Goal: Task Accomplishment & Management: Complete application form

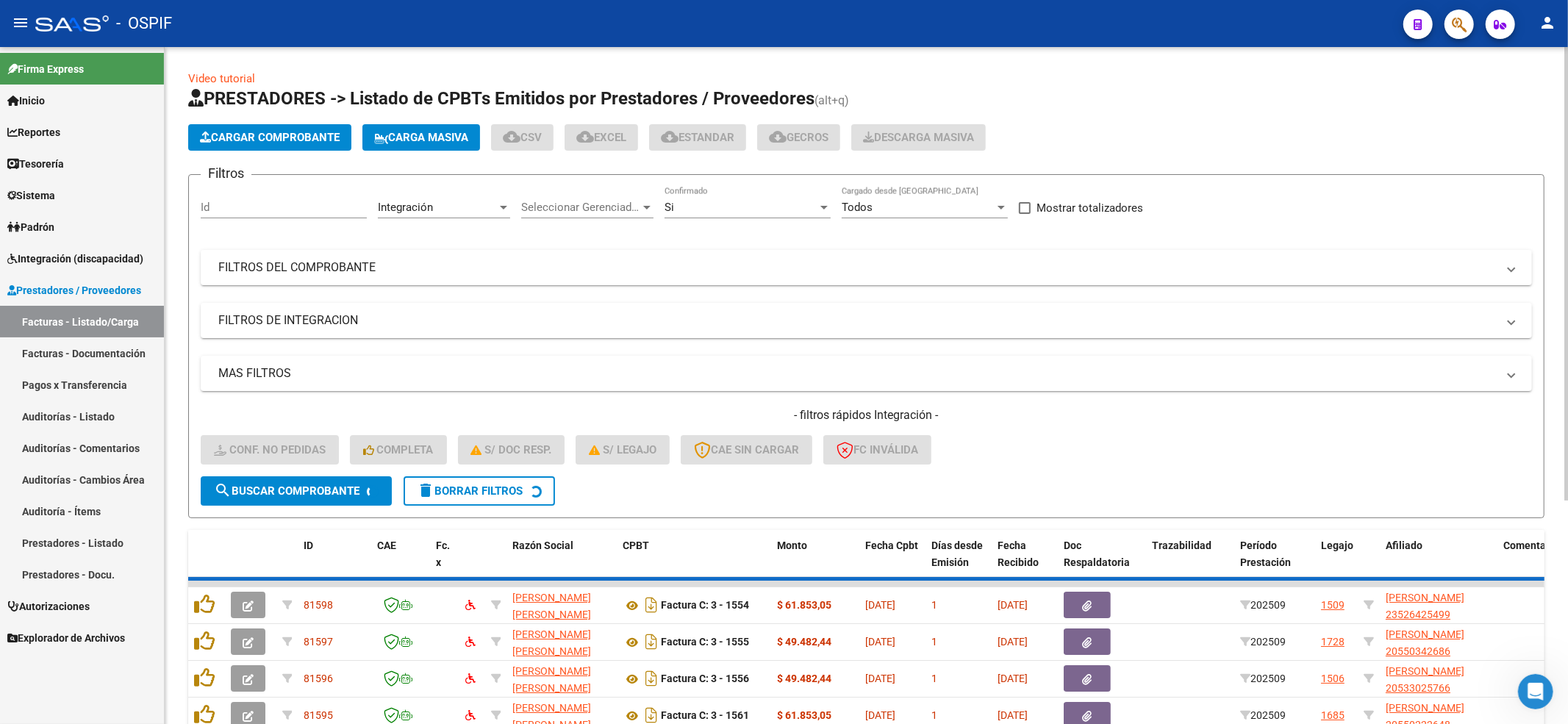
click at [462, 495] on span "delete Borrar Filtros" at bounding box center [469, 491] width 106 height 13
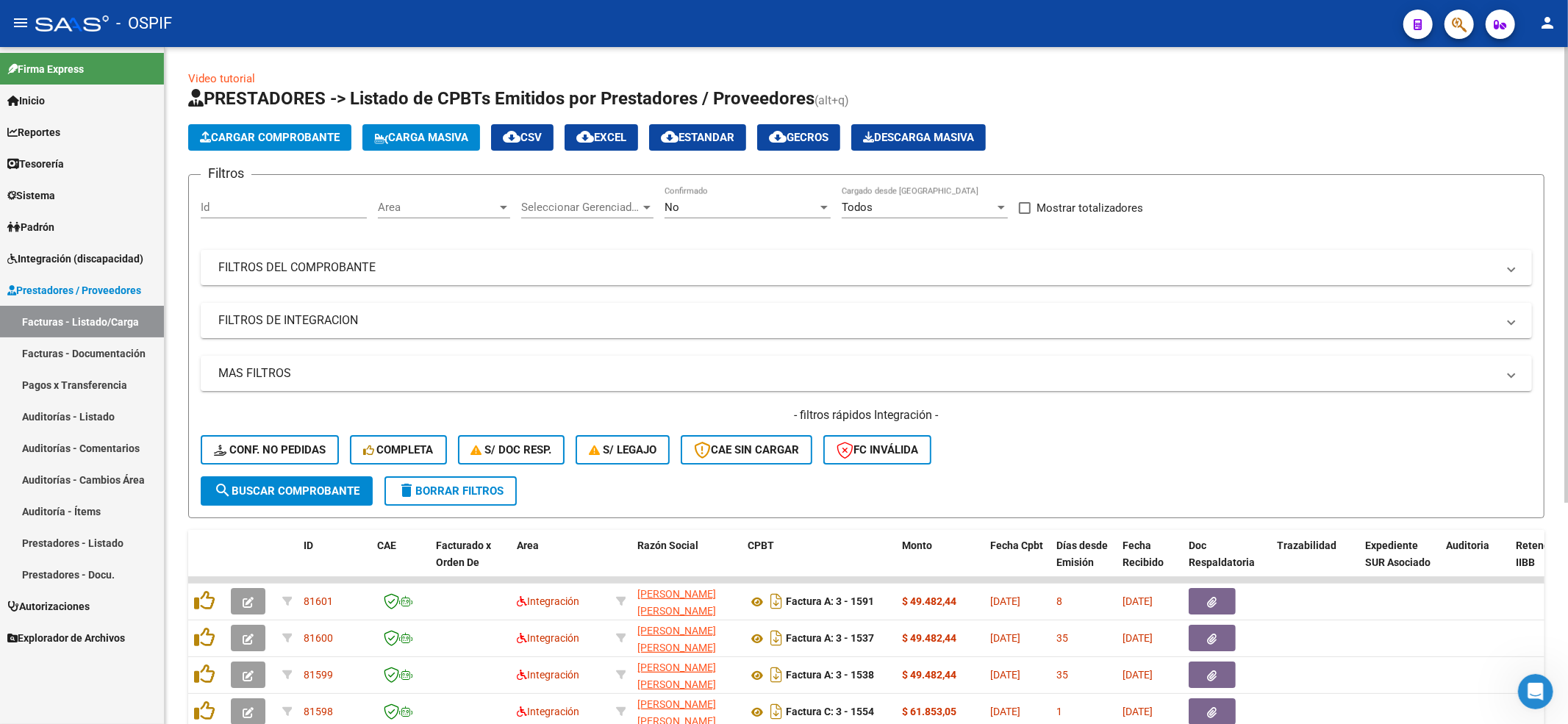
click at [283, 465] on div "- filtros rápidos Integración - Conf. no pedidas Completa S/ Doc Resp. S/ legaj…" at bounding box center [866, 441] width 1332 height 69
click at [284, 454] on span "Conf. no pedidas" at bounding box center [269, 450] width 112 height 13
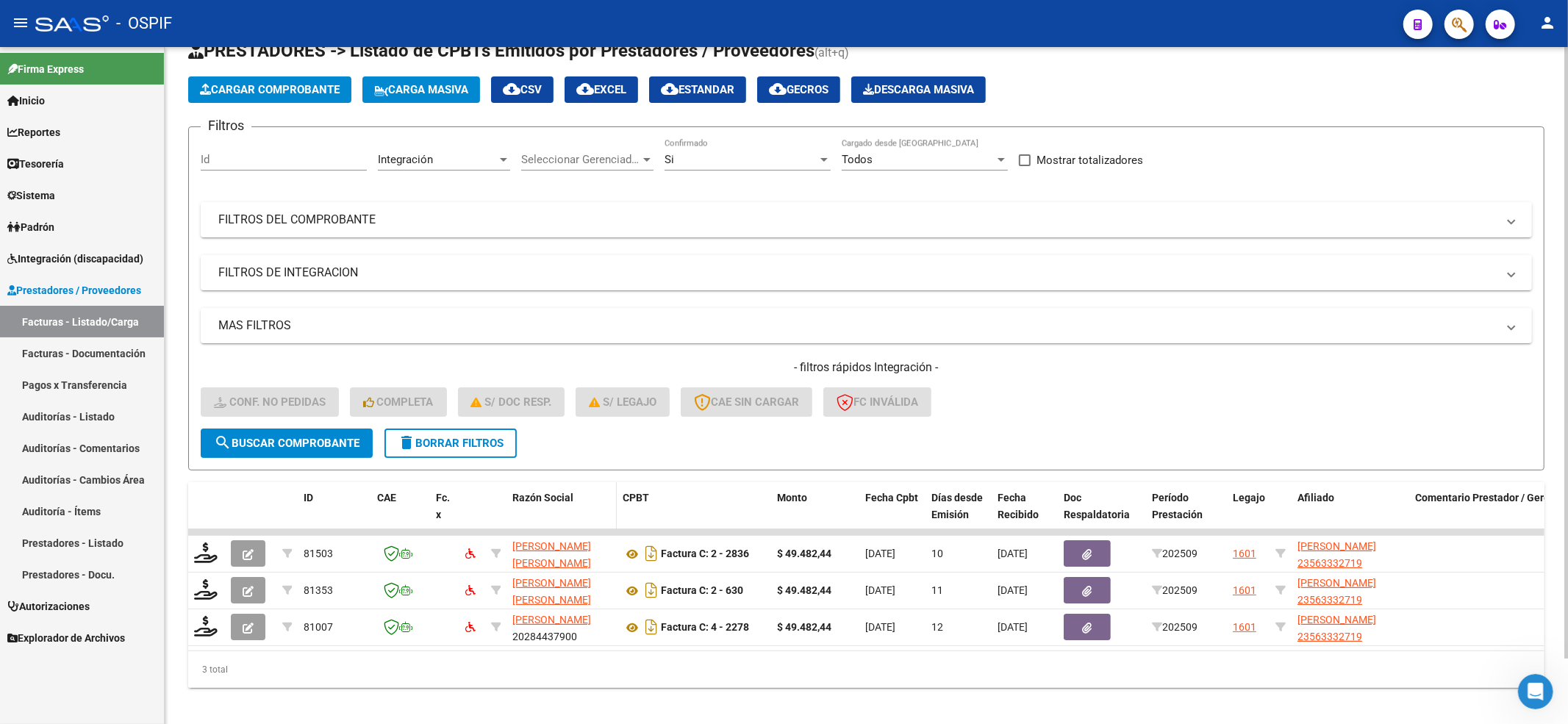
scroll to position [72, 0]
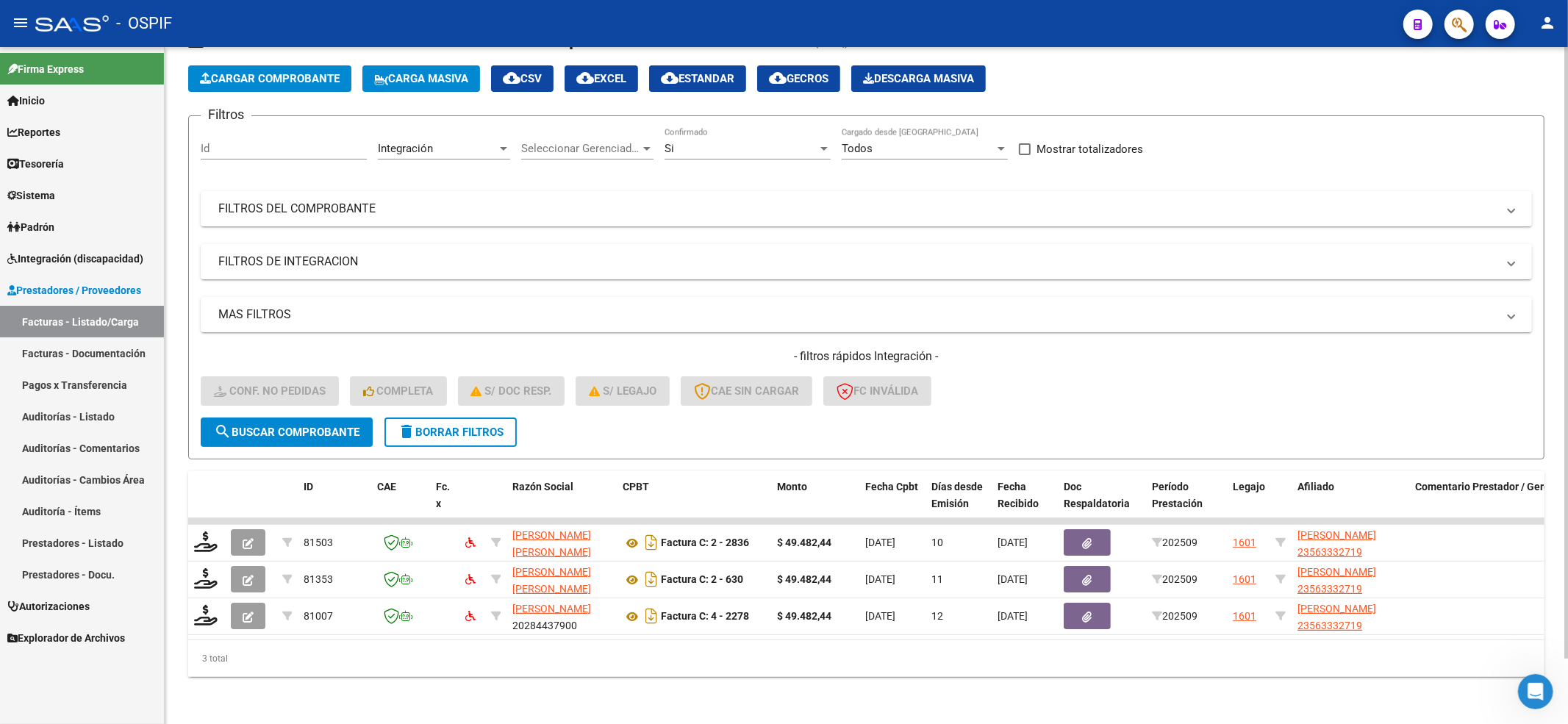
click at [249, 427] on button "search Buscar Comprobante" at bounding box center [286, 432] width 172 height 29
drag, startPoint x: 286, startPoint y: 420, endPoint x: 281, endPoint y: 427, distance: 8.6
click at [285, 426] on span "search Buscar Comprobante" at bounding box center [286, 432] width 146 height 13
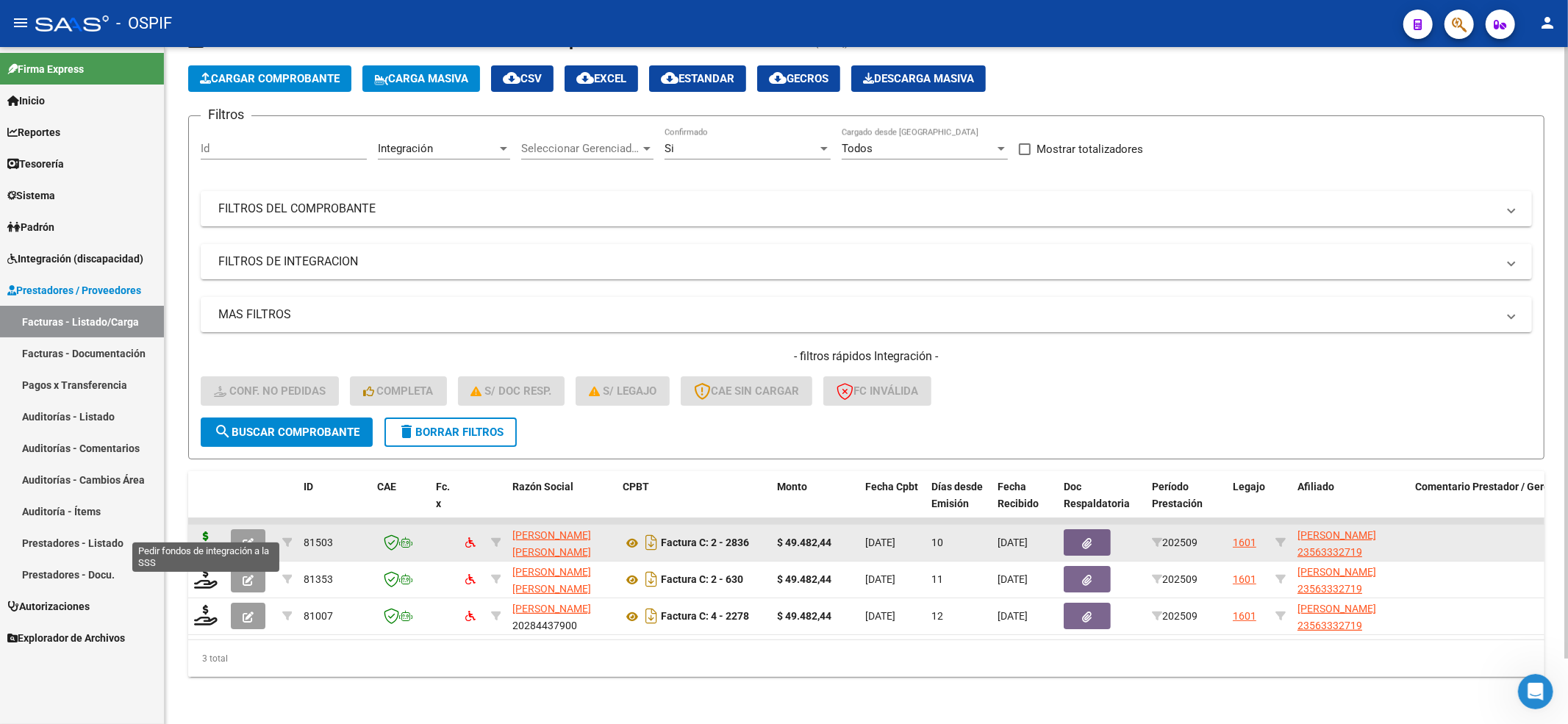
click at [204, 535] on icon at bounding box center [206, 541] width 23 height 21
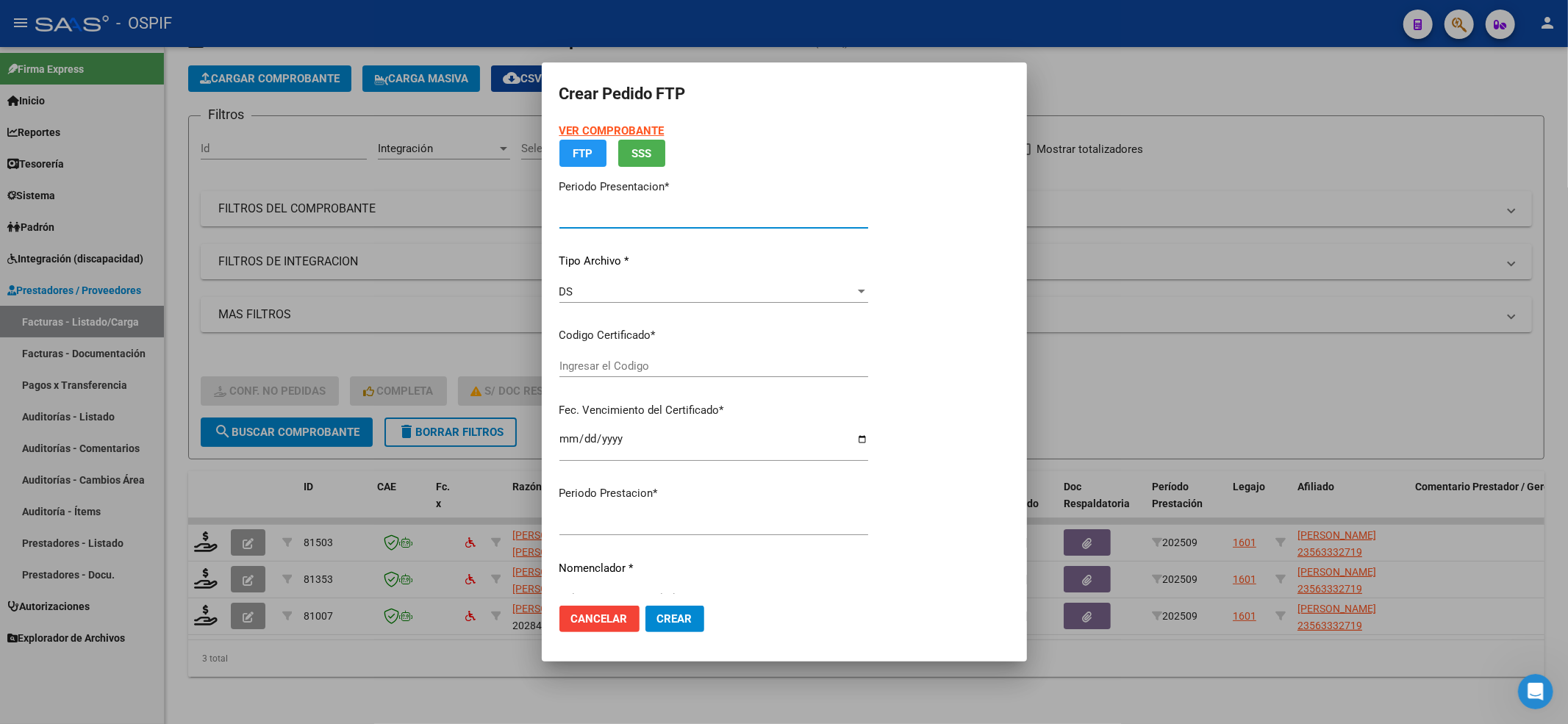
type input "202509"
type input "$ 49.482,44"
type input "0200056333271-20220908-20260908-BS-427"
type input "[DATE]"
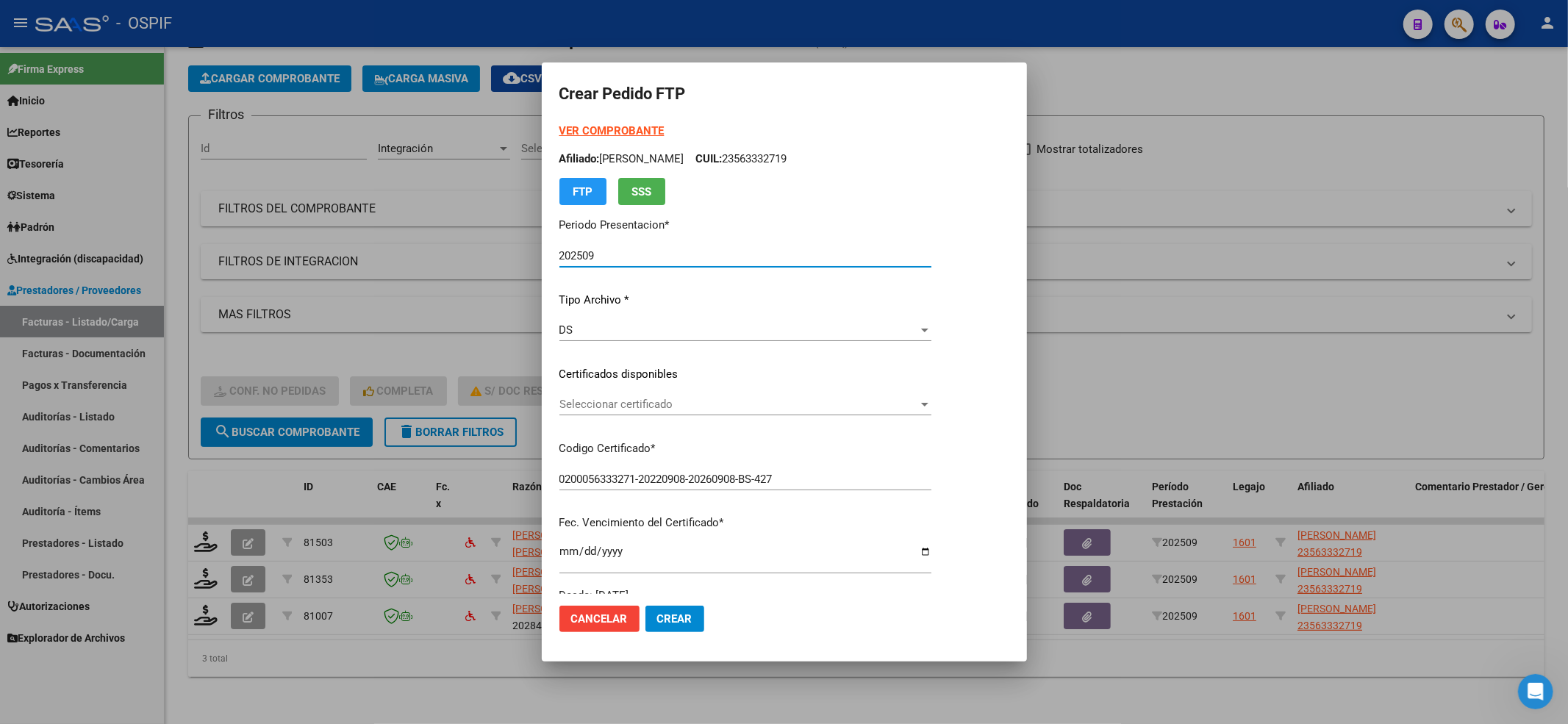
click at [765, 399] on span "Seleccionar certificado" at bounding box center [739, 404] width 359 height 13
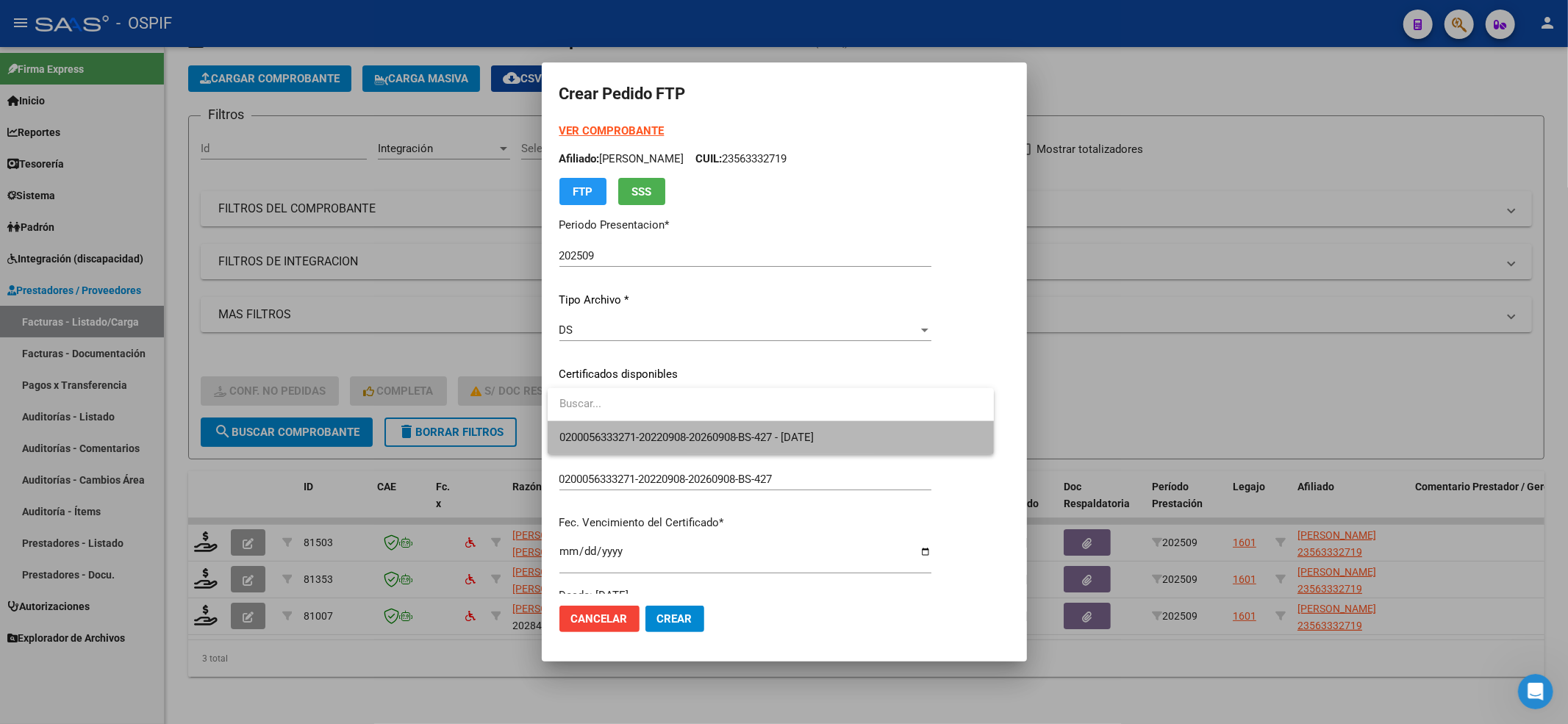
click at [748, 428] on span "0200056333271-20220908-20260908-BS-427 - [DATE]" at bounding box center [771, 437] width 423 height 33
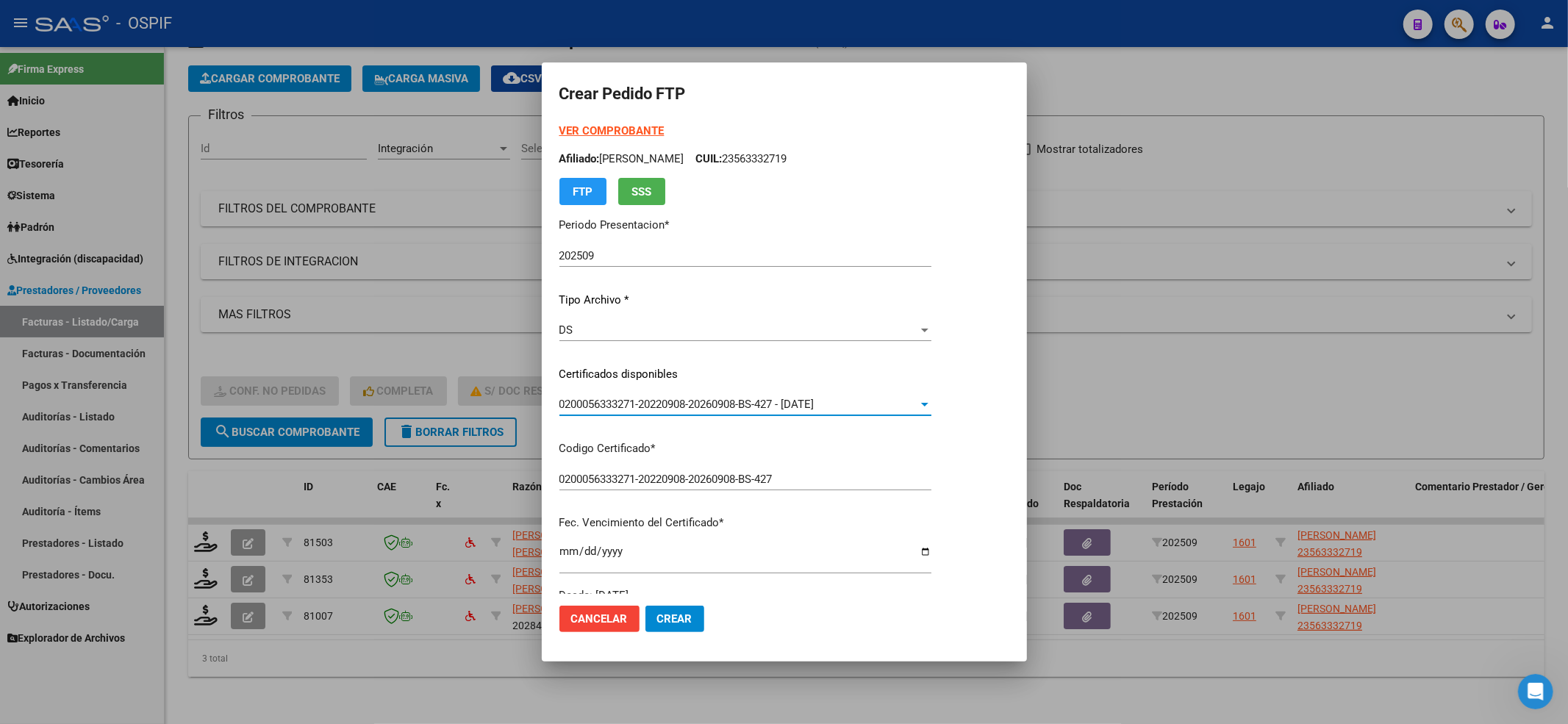
scroll to position [473, 0]
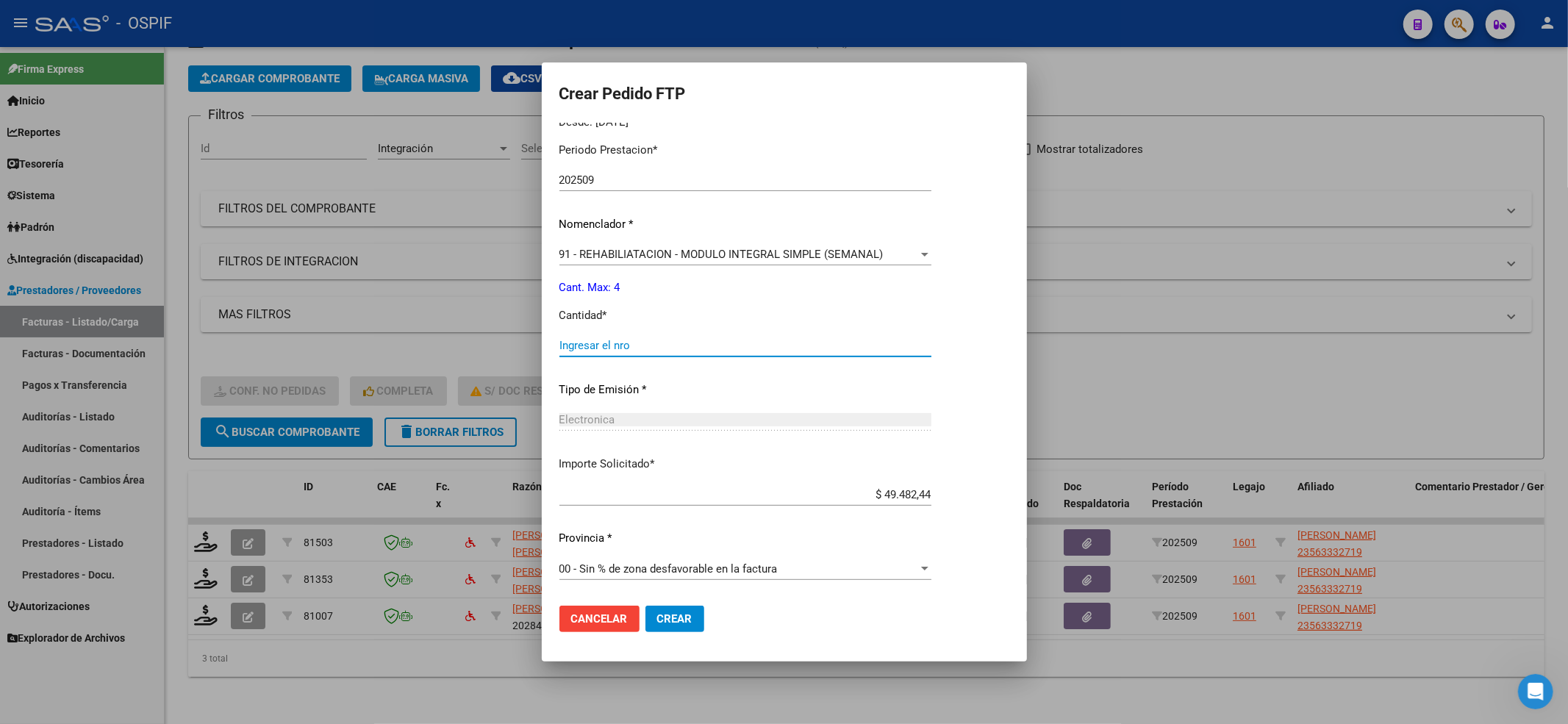
click at [613, 342] on input "Ingresar el nro" at bounding box center [746, 345] width 372 height 13
type input "4"
click at [690, 624] on span "Crear" at bounding box center [675, 619] width 36 height 13
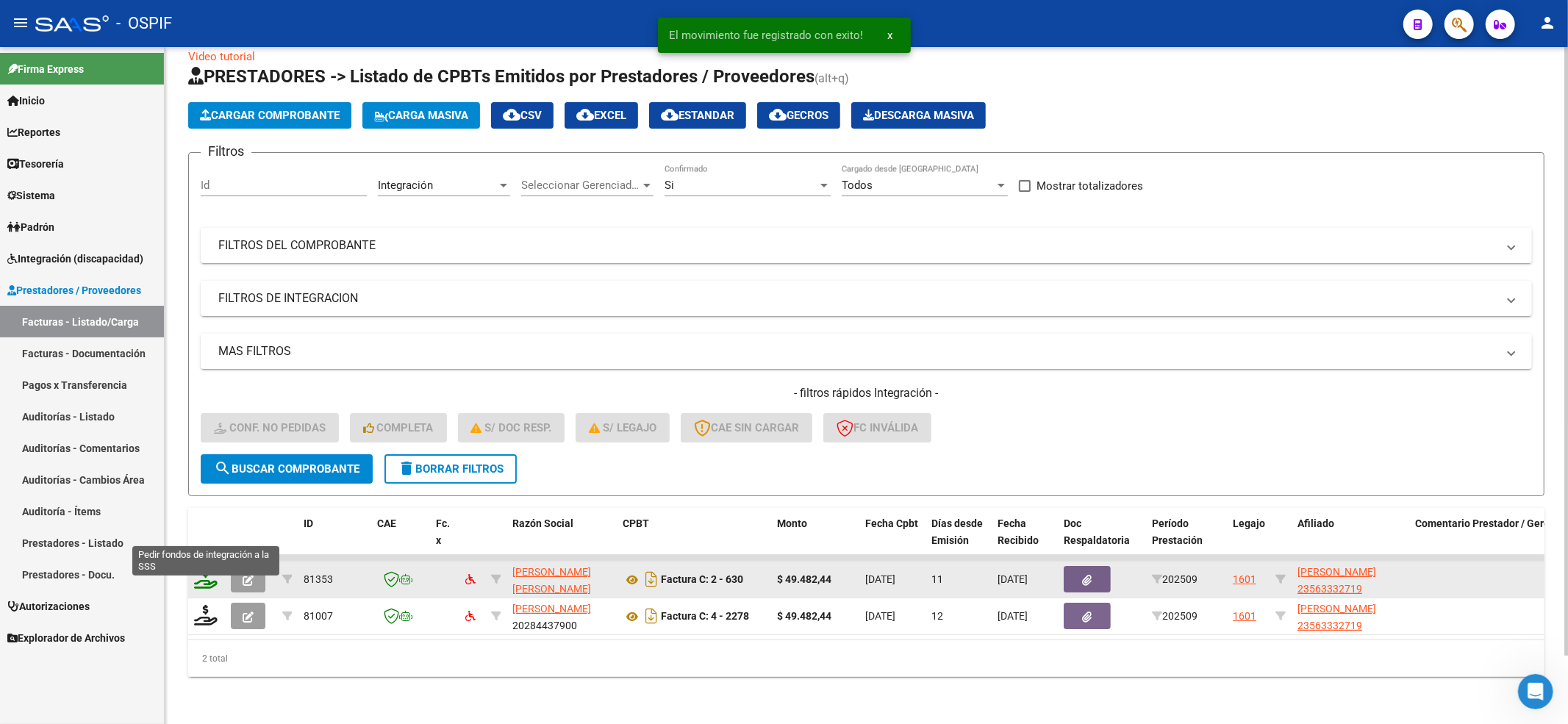
scroll to position [36, 0]
click at [204, 534] on datatable-header-cell at bounding box center [206, 540] width 36 height 65
drag, startPoint x: 204, startPoint y: 551, endPoint x: 204, endPoint y: 568, distance: 17.0
click at [204, 561] on datatable-body-cell at bounding box center [206, 579] width 36 height 36
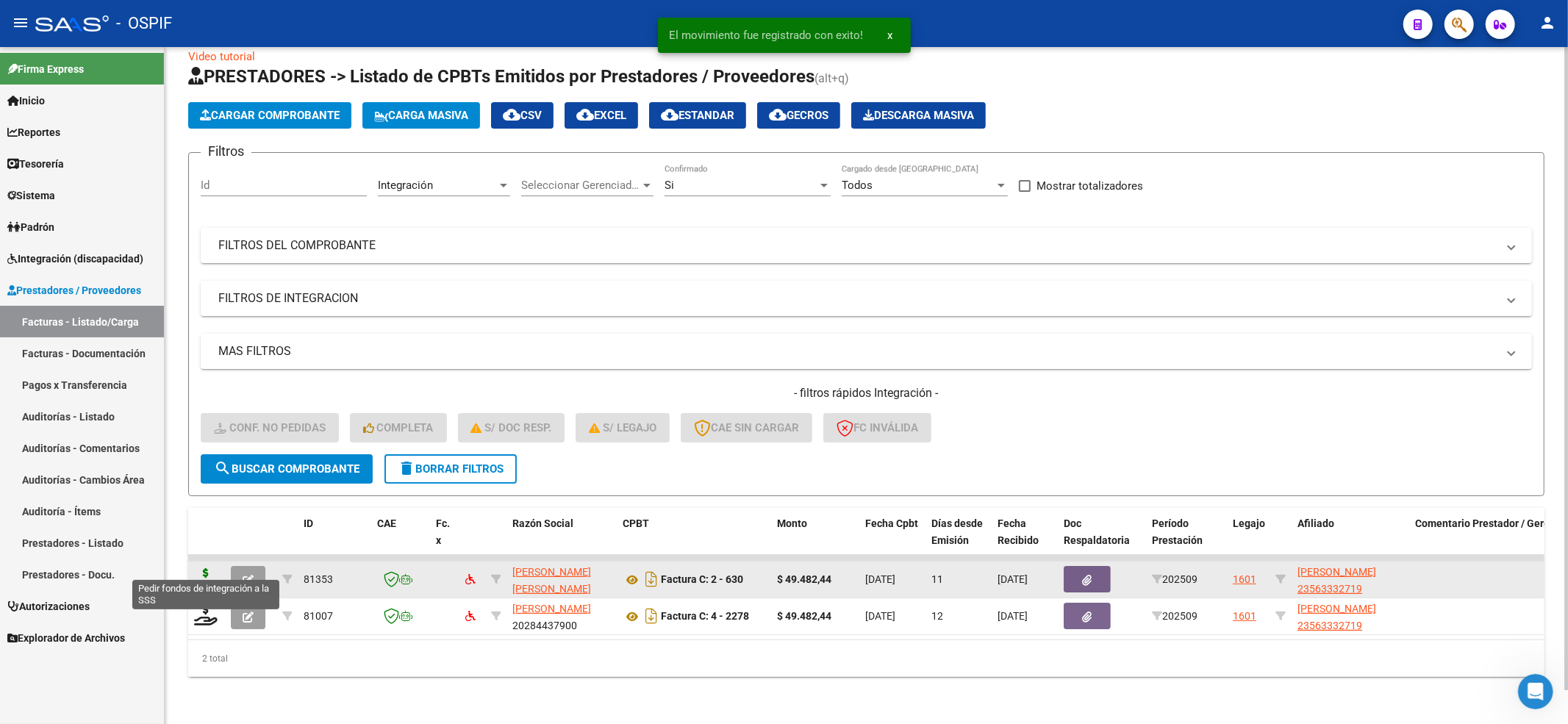
click at [204, 568] on icon at bounding box center [206, 578] width 23 height 21
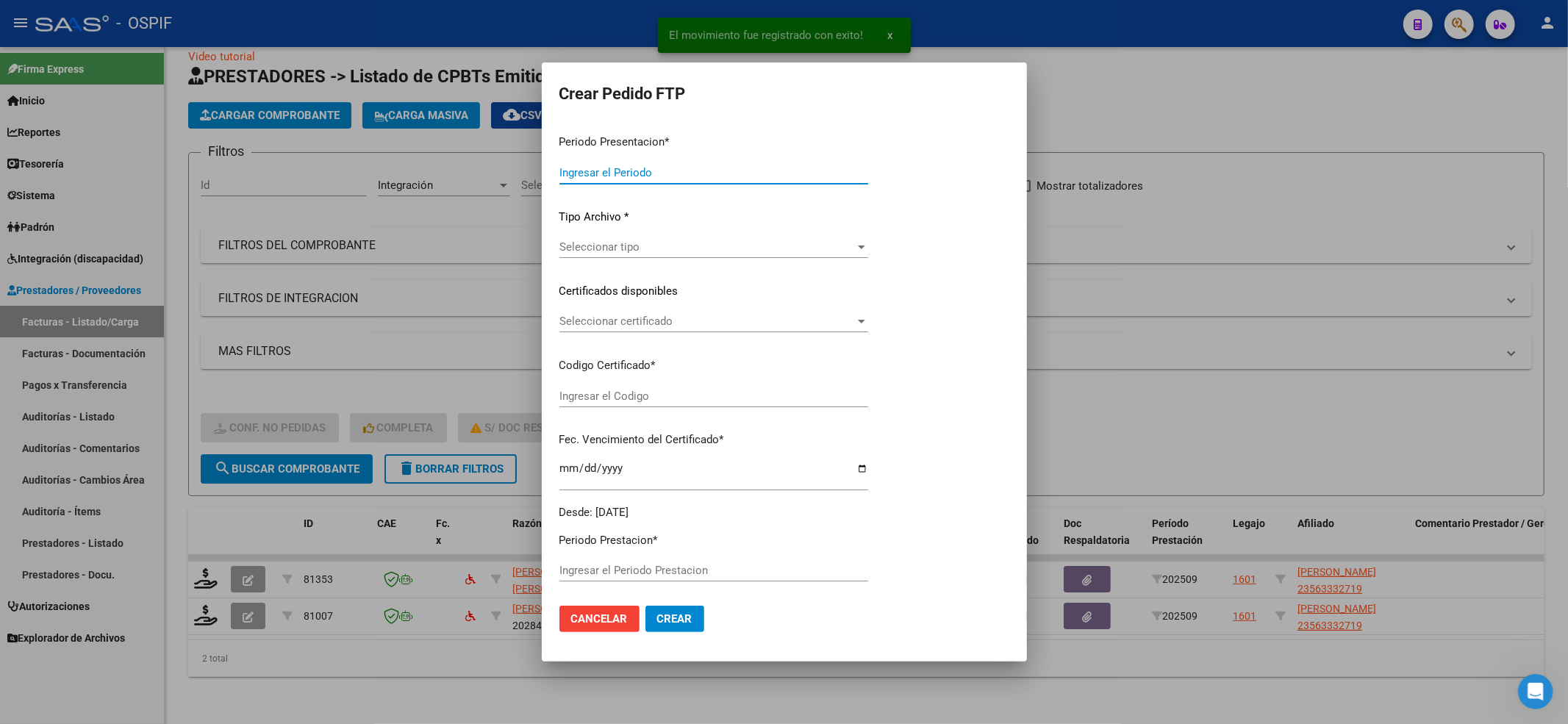
type input "202509"
type input "$ 49.482,44"
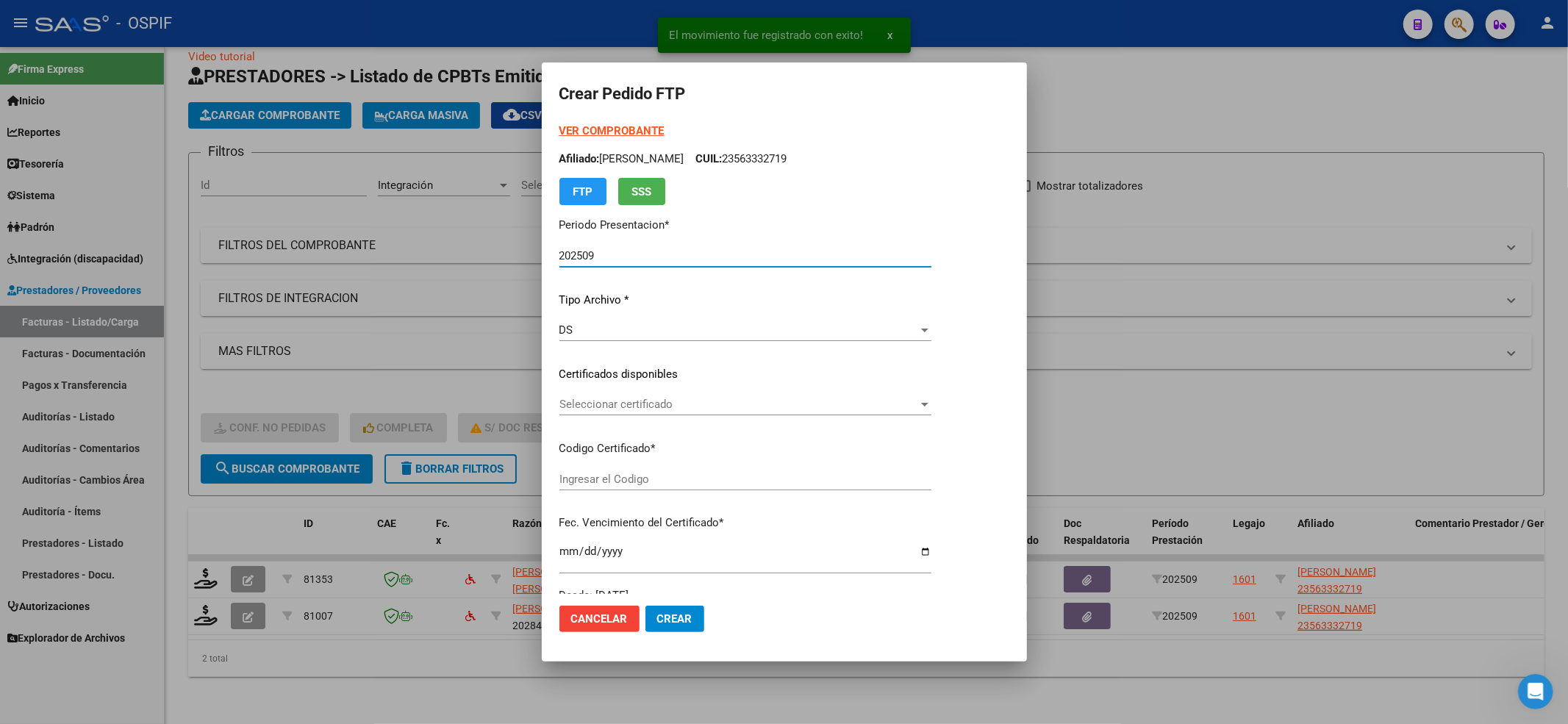
type input "0200056333271-20220908-20260908-BS-427"
type input "[DATE]"
click at [578, 131] on strong "VER COMPROBANTE" at bounding box center [612, 130] width 105 height 13
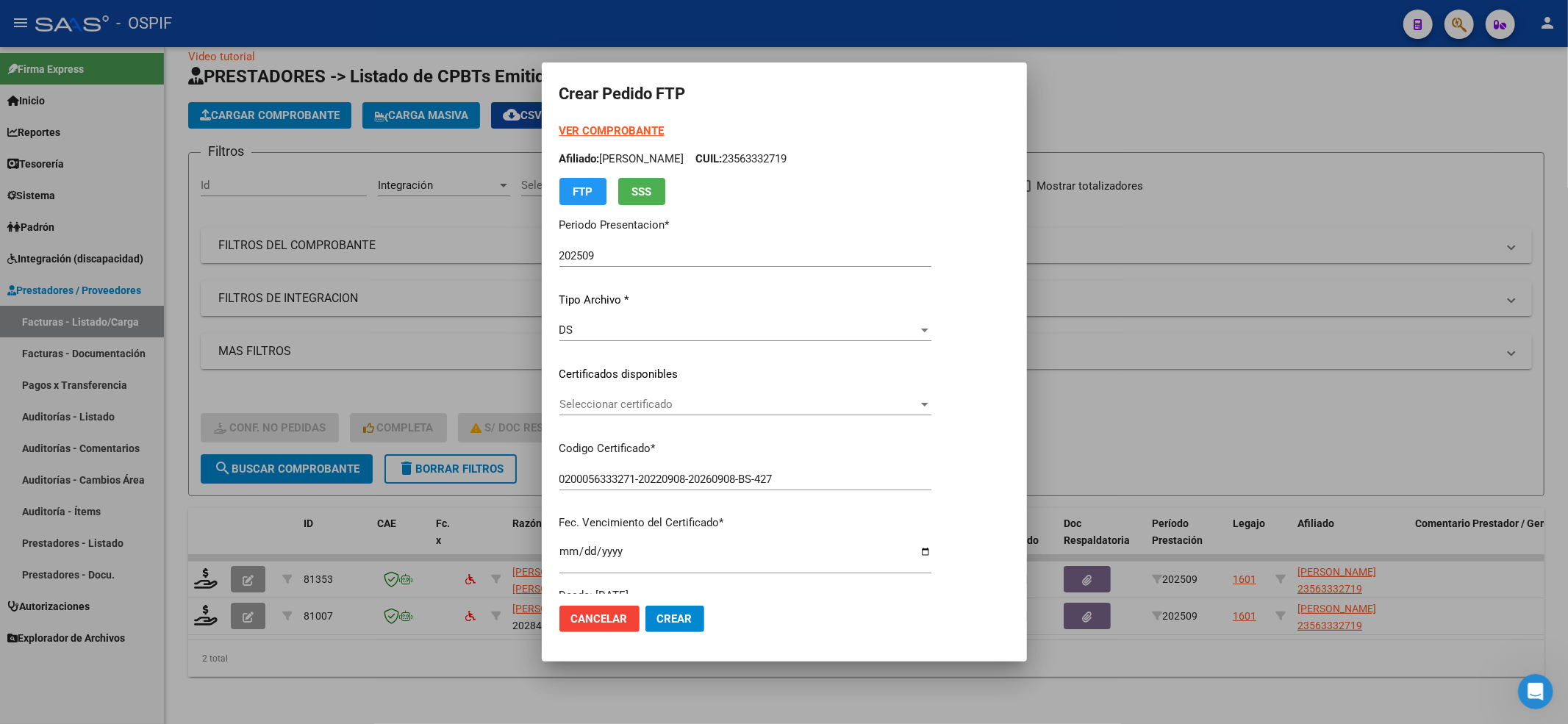
click at [610, 403] on span "Seleccionar certificado" at bounding box center [739, 404] width 359 height 13
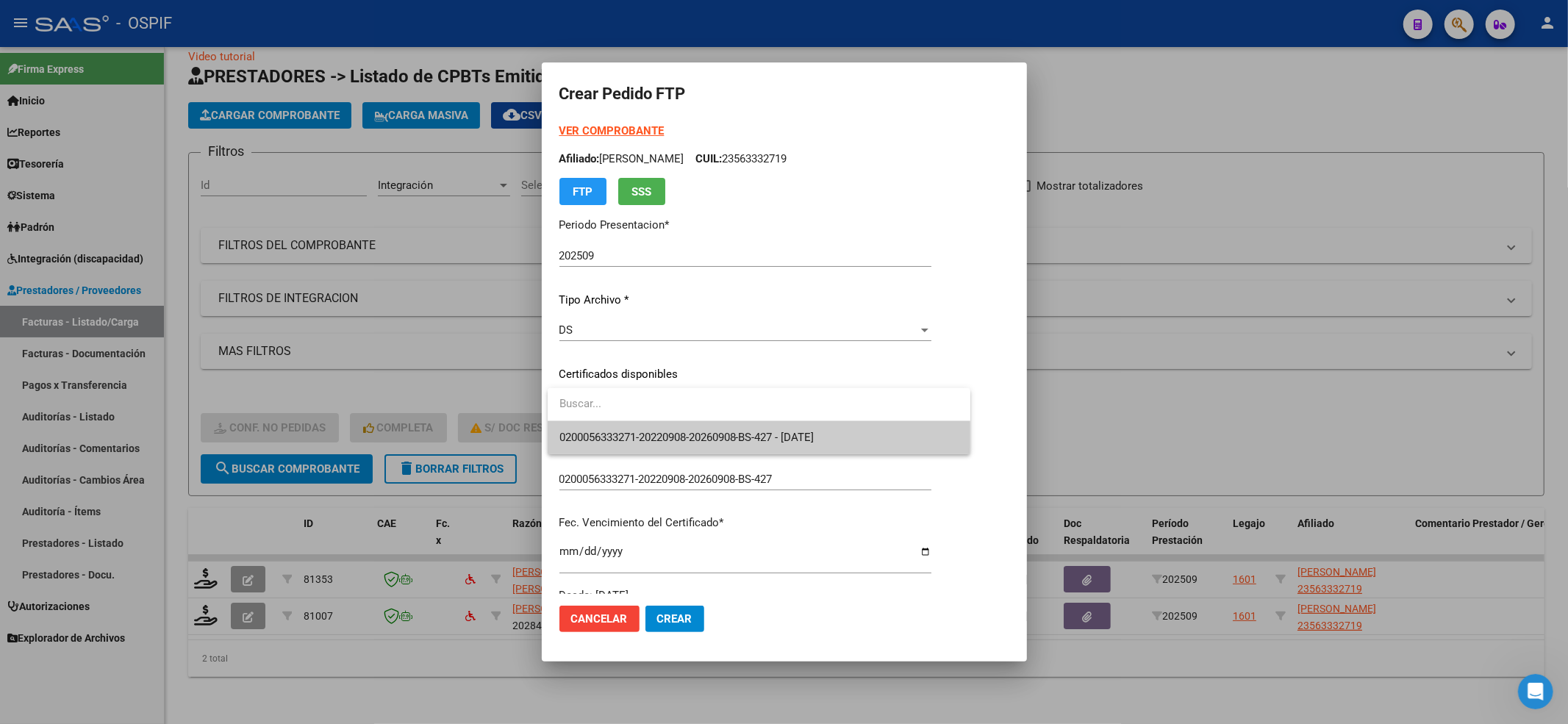
click at [610, 431] on span "0200056333271-20220908-20260908-BS-427 - [DATE]" at bounding box center [687, 437] width 255 height 13
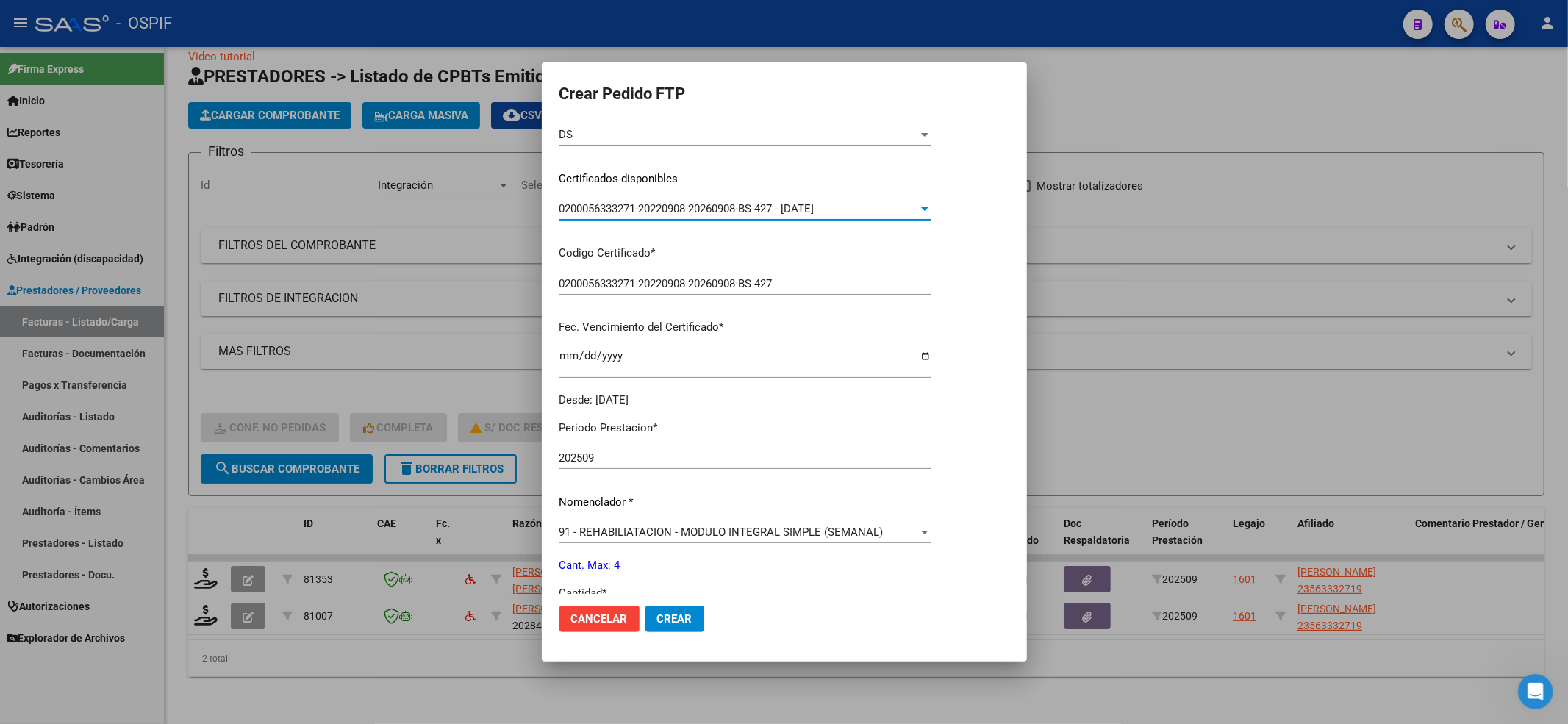
scroll to position [392, 0]
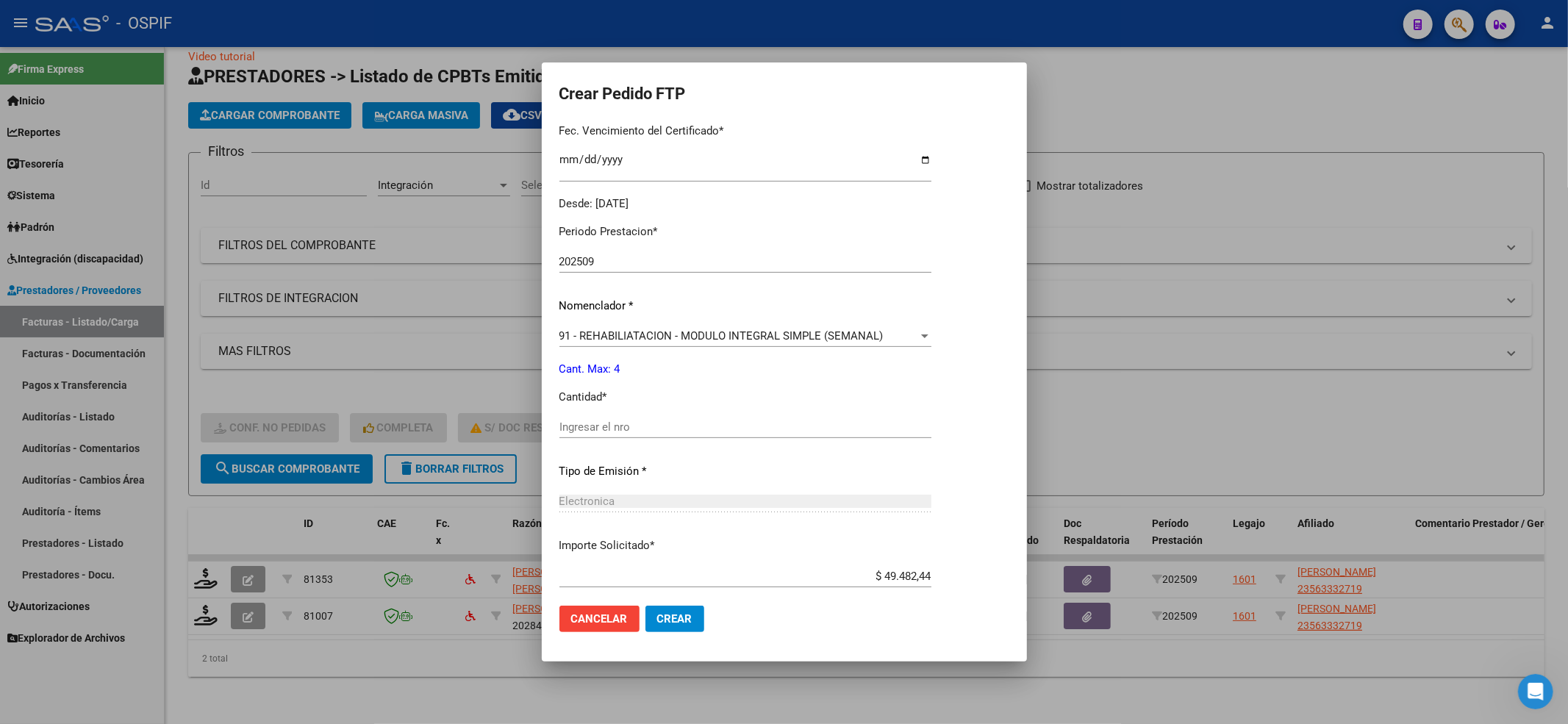
click at [618, 430] on input "Ingresar el nro" at bounding box center [746, 427] width 372 height 13
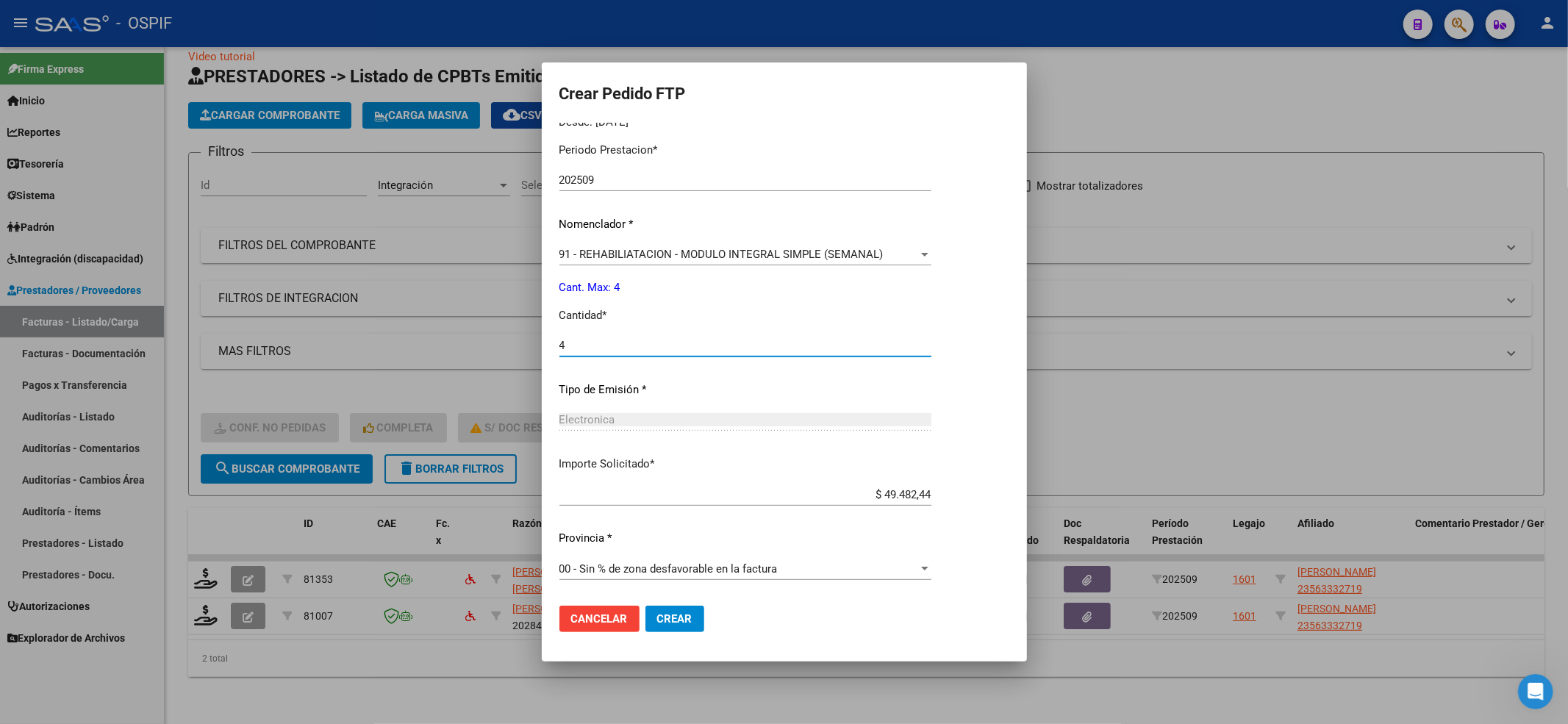
type input "4"
click at [697, 620] on button "Crear" at bounding box center [675, 619] width 59 height 26
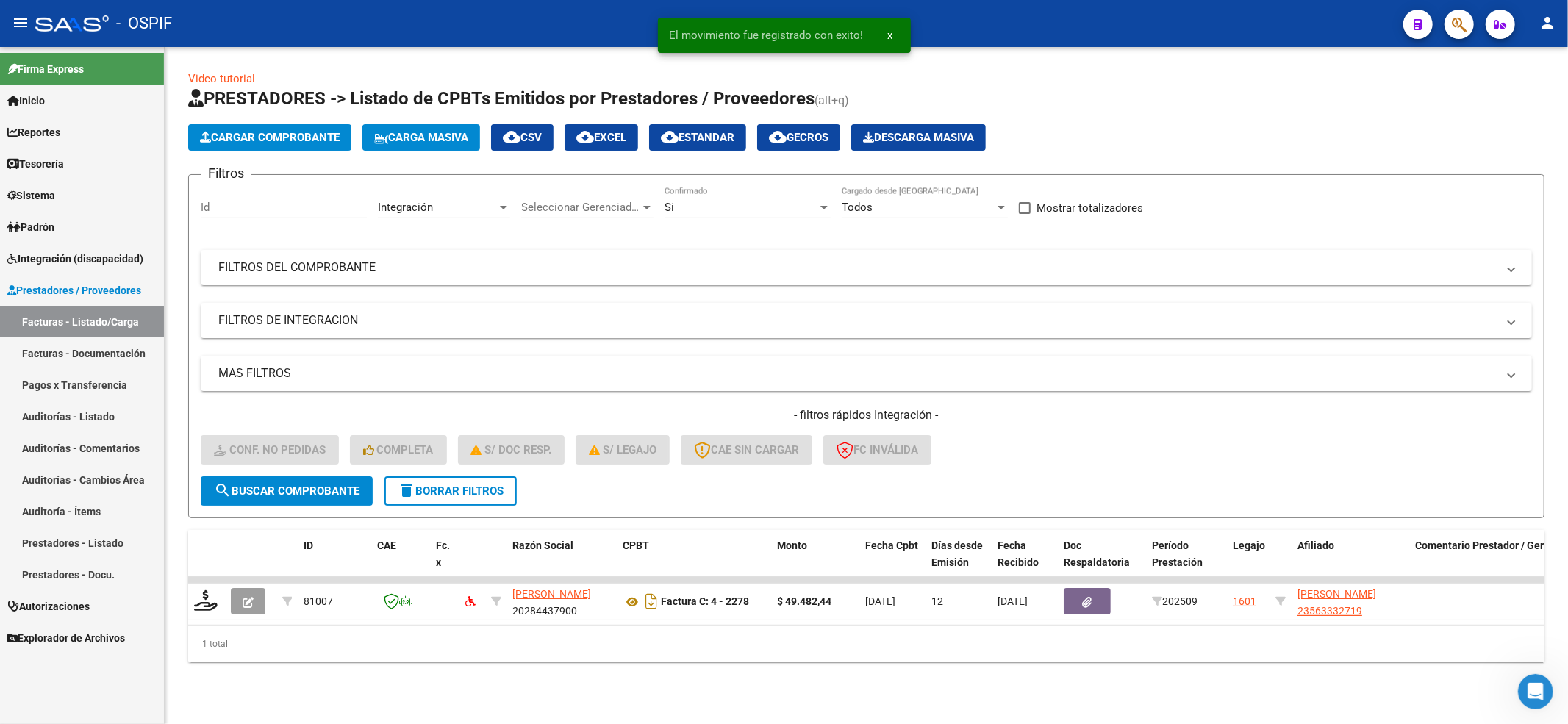
scroll to position [0, 0]
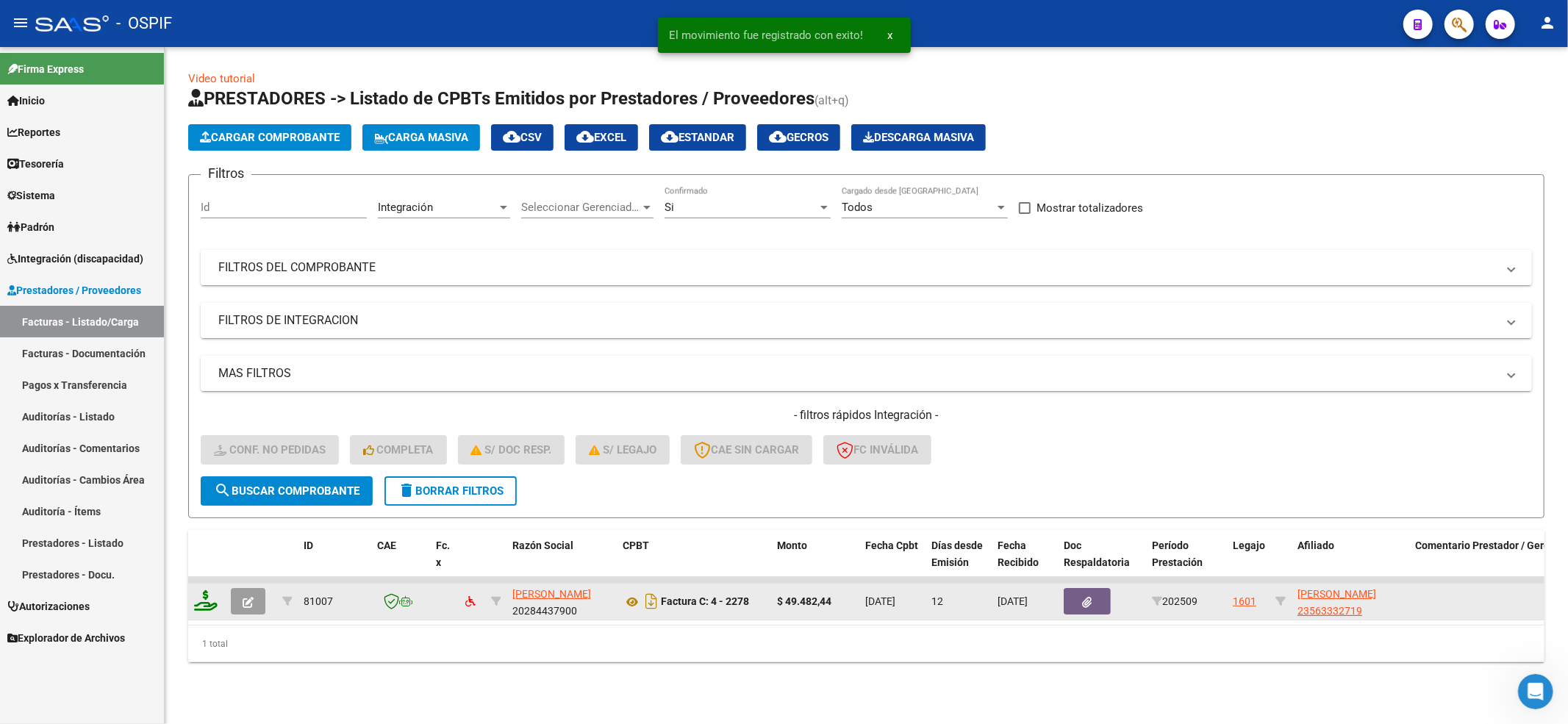
click at [201, 603] on icon at bounding box center [206, 600] width 23 height 21
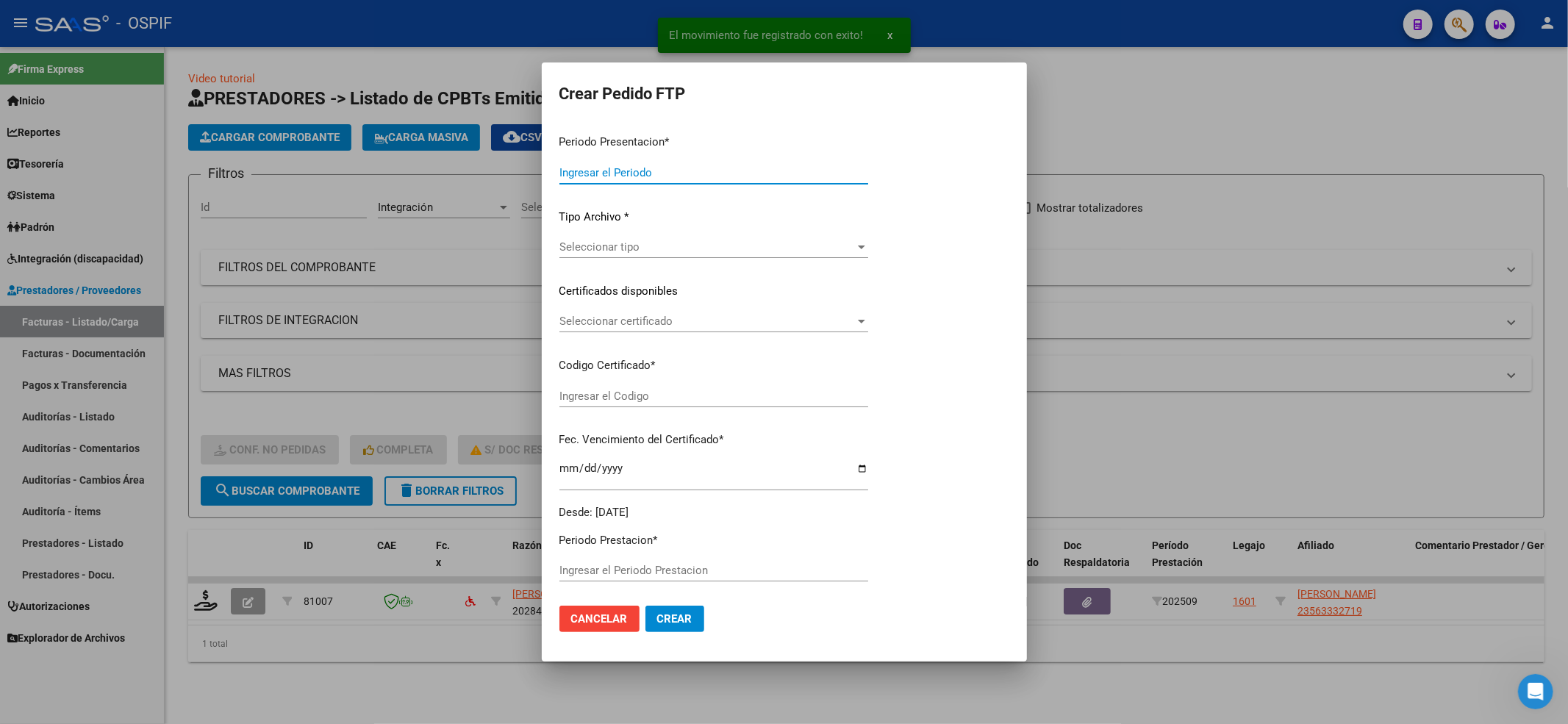
type input "202509"
type input "$ 49.482,44"
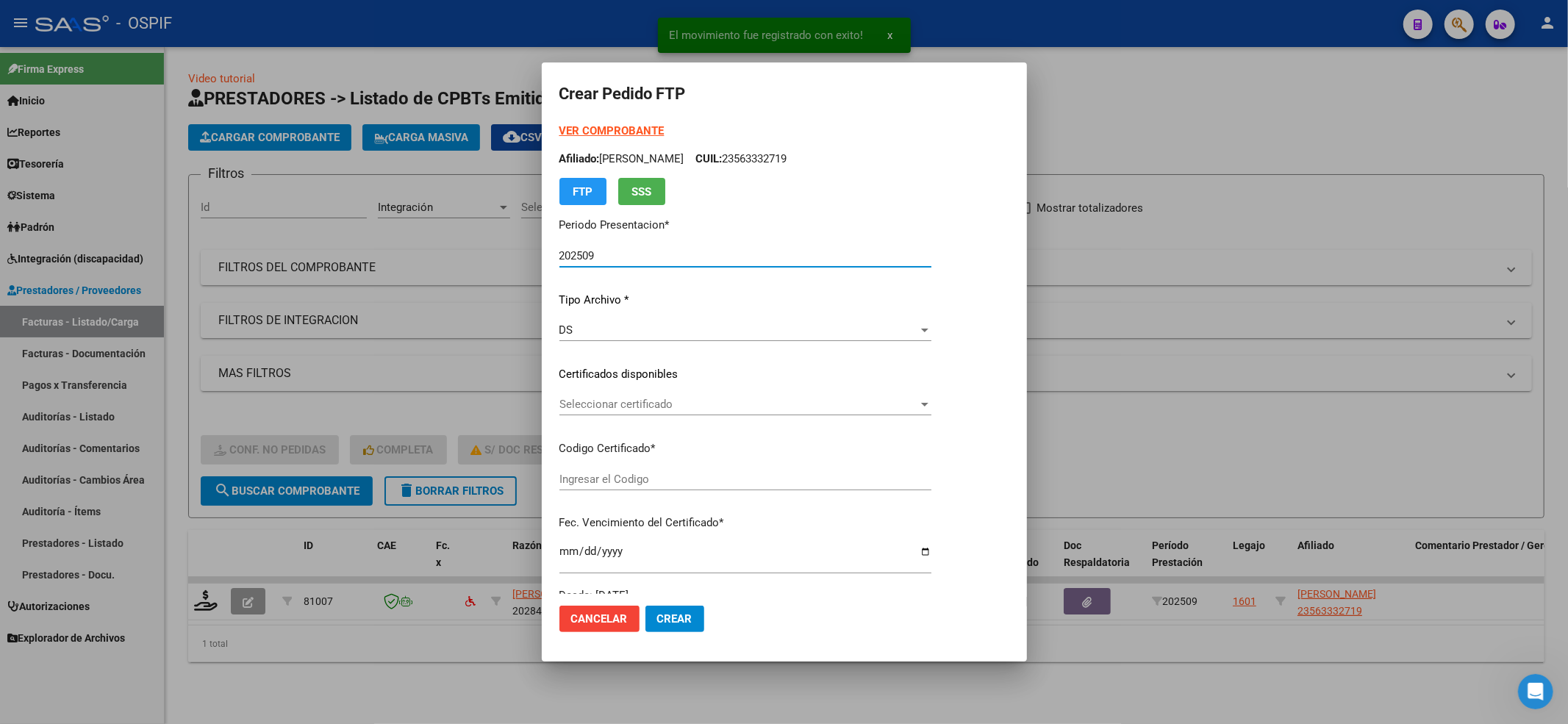
type input "0200056333271-20220908-20260908-BS-427"
type input "[DATE]"
click at [619, 401] on span "Seleccionar certificado" at bounding box center [739, 404] width 359 height 13
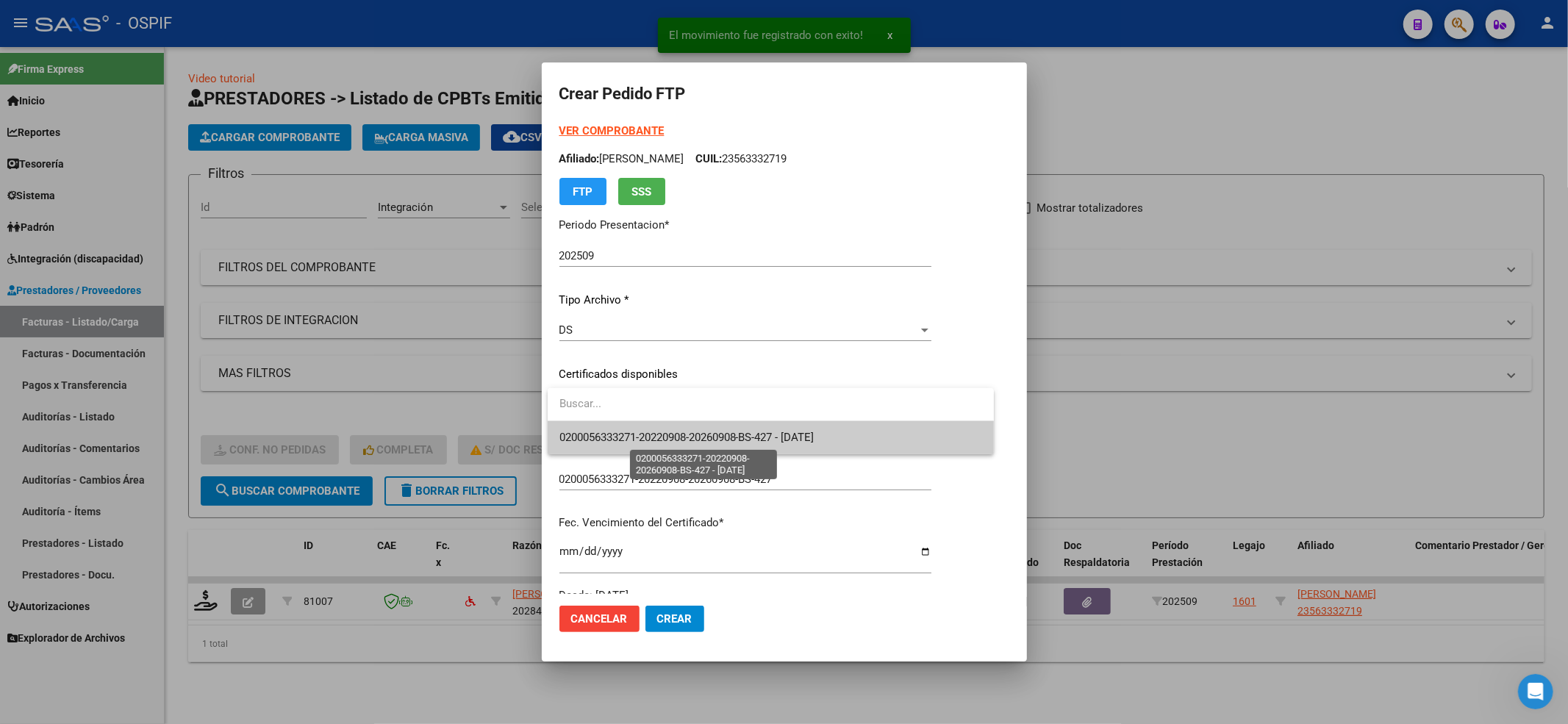
click at [618, 439] on span "0200056333271-20220908-20260908-BS-427 - [DATE]" at bounding box center [687, 437] width 255 height 13
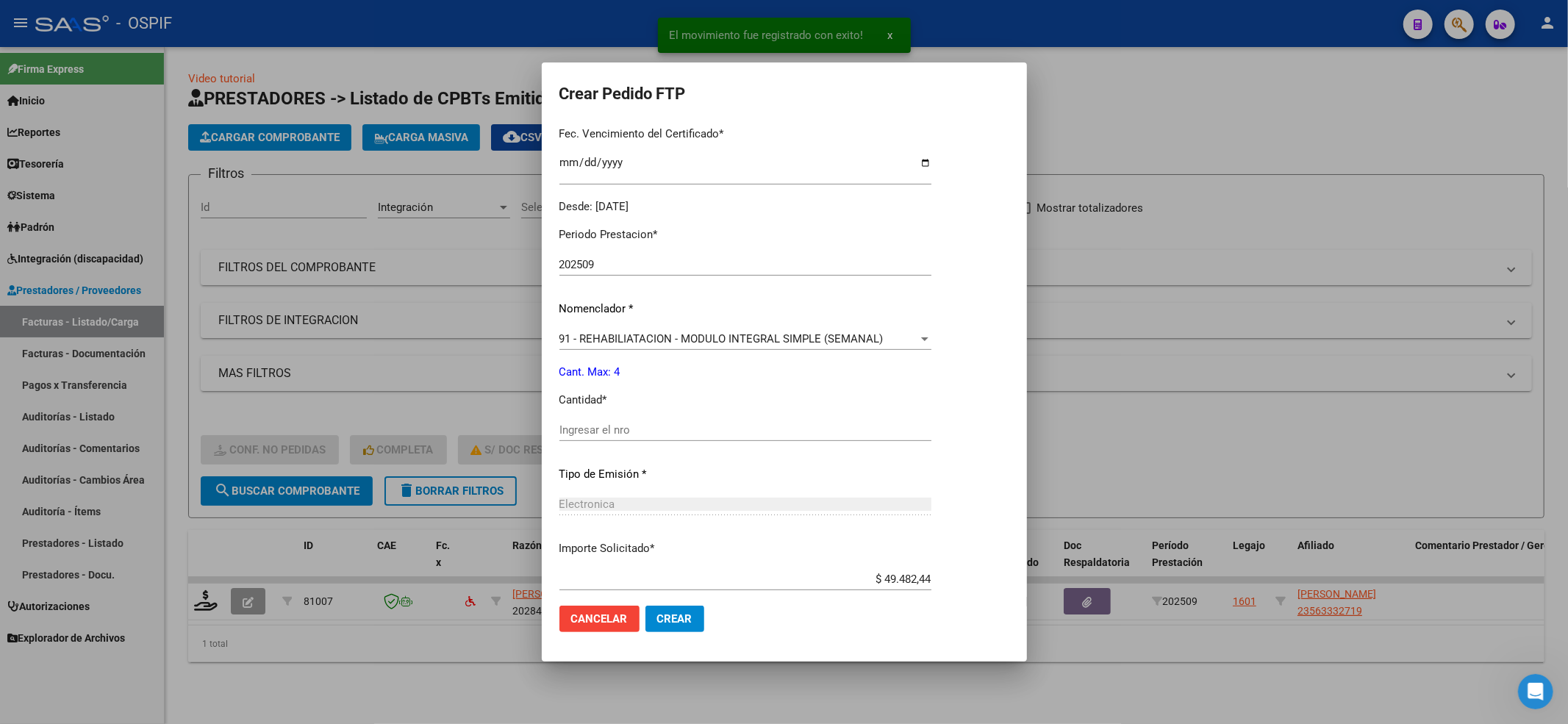
scroll to position [392, 0]
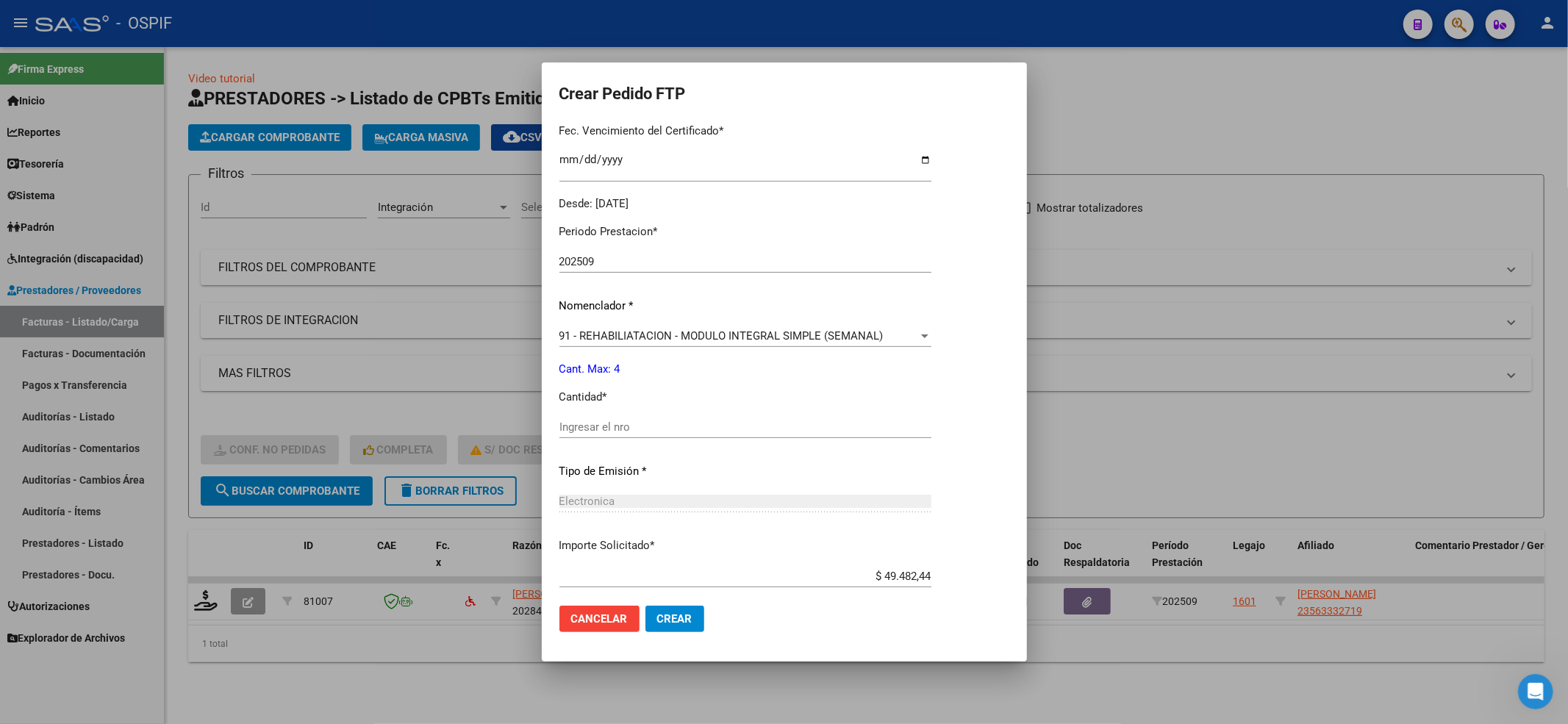
drag, startPoint x: 619, startPoint y: 415, endPoint x: 619, endPoint y: 434, distance: 19.0
click at [619, 415] on div "Periodo Prestacion * 202509 Ingresar el Periodo Prestacion Nomenclador * 91 - R…" at bounding box center [746, 444] width 372 height 463
click at [619, 435] on div "Ingresar el nro" at bounding box center [746, 427] width 372 height 22
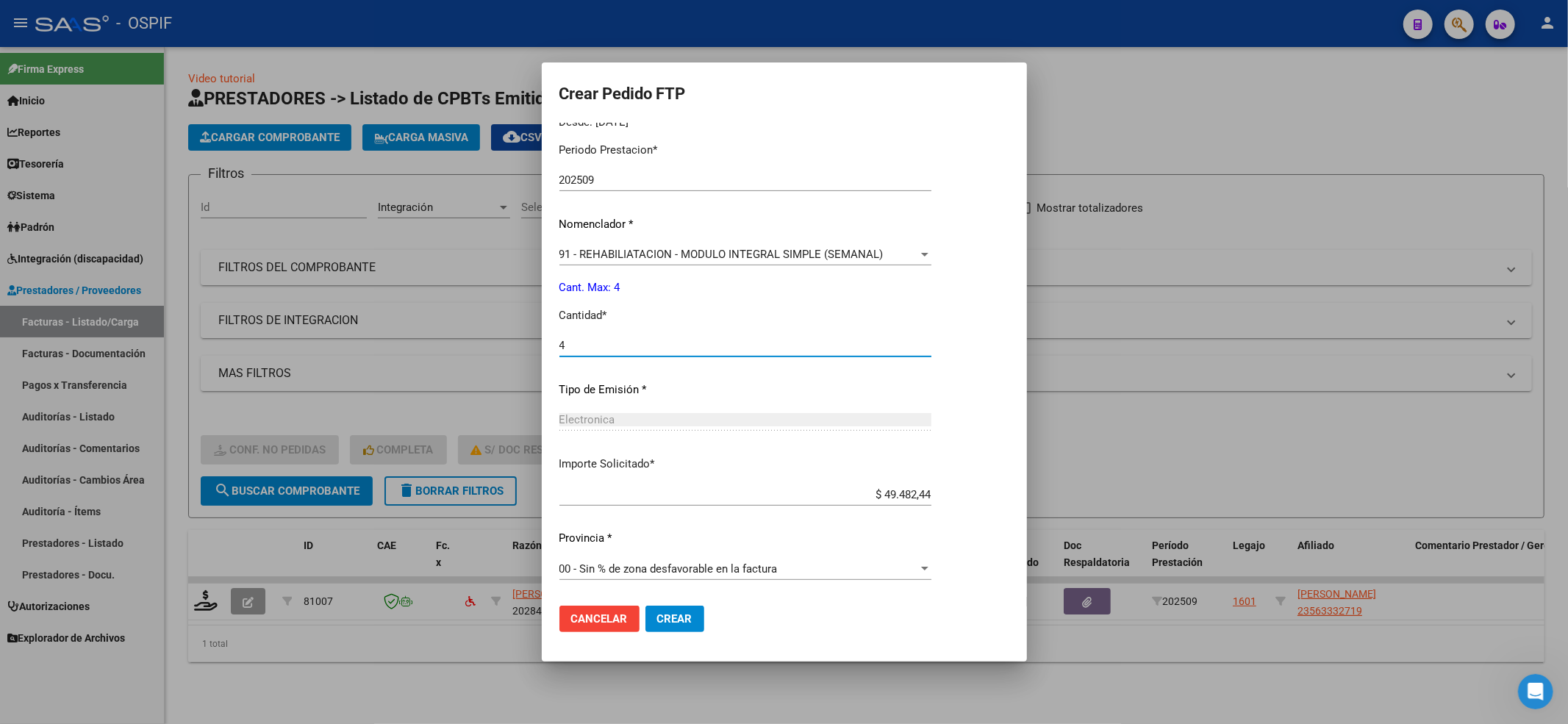
type input "4"
click at [694, 610] on button "Crear" at bounding box center [675, 619] width 59 height 26
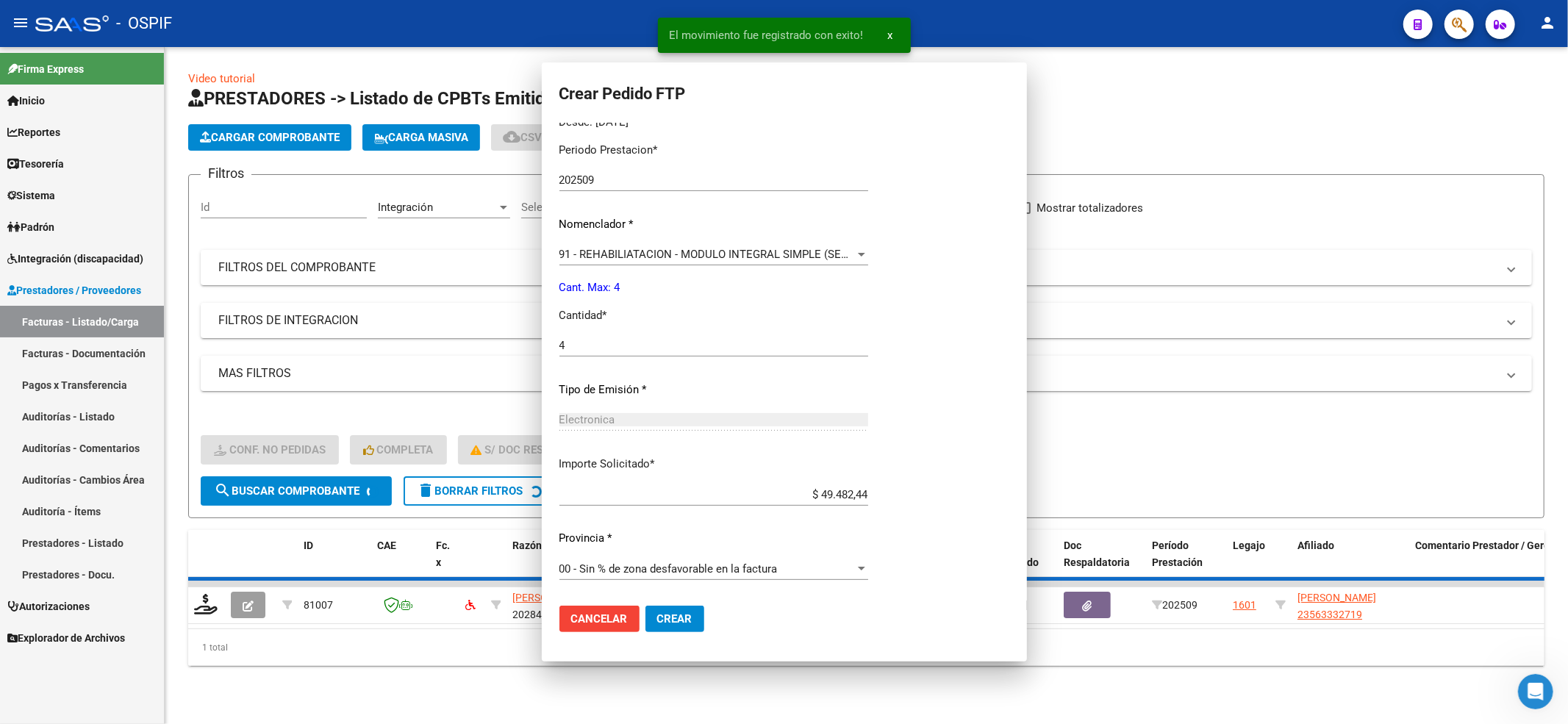
scroll to position [389, 0]
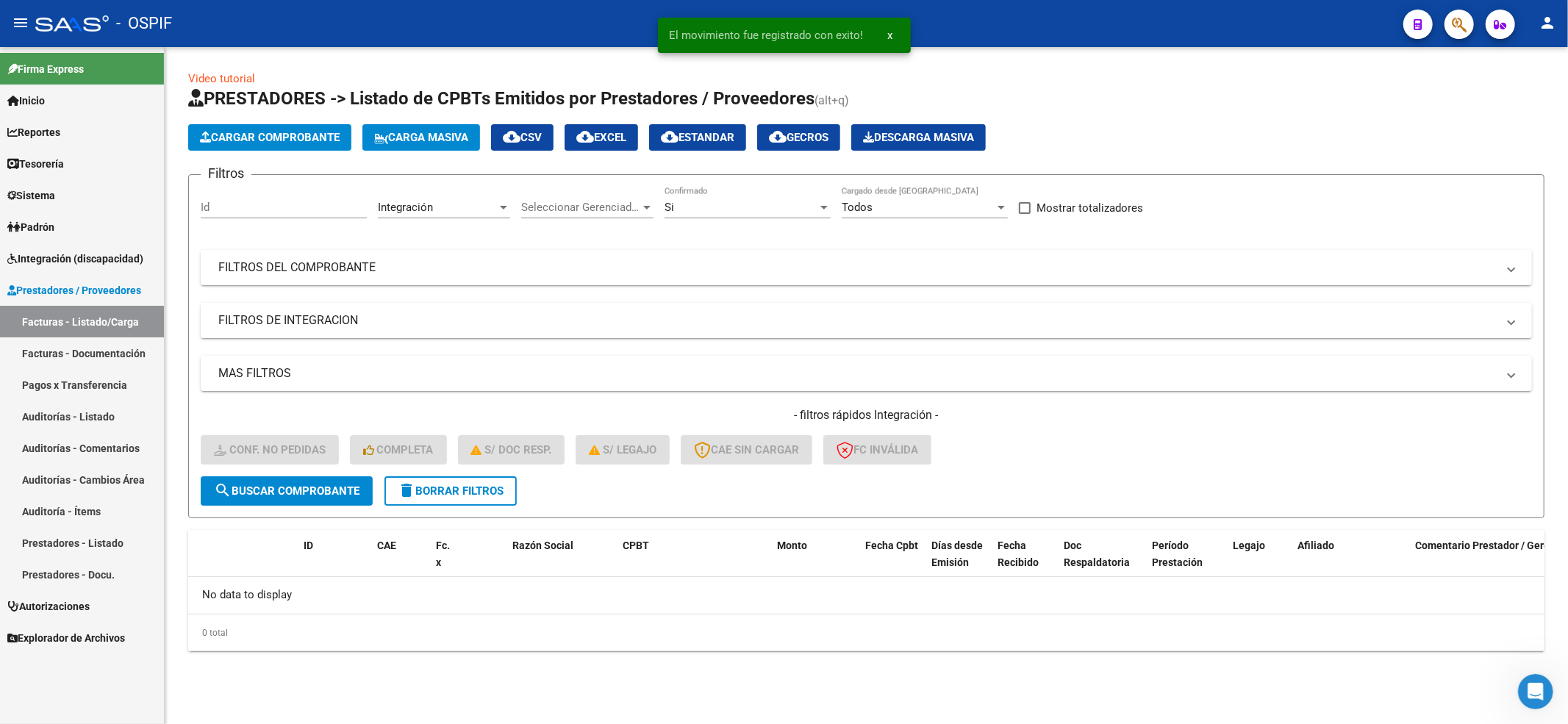
click at [466, 494] on span "delete Borrar Filtros" at bounding box center [451, 491] width 106 height 13
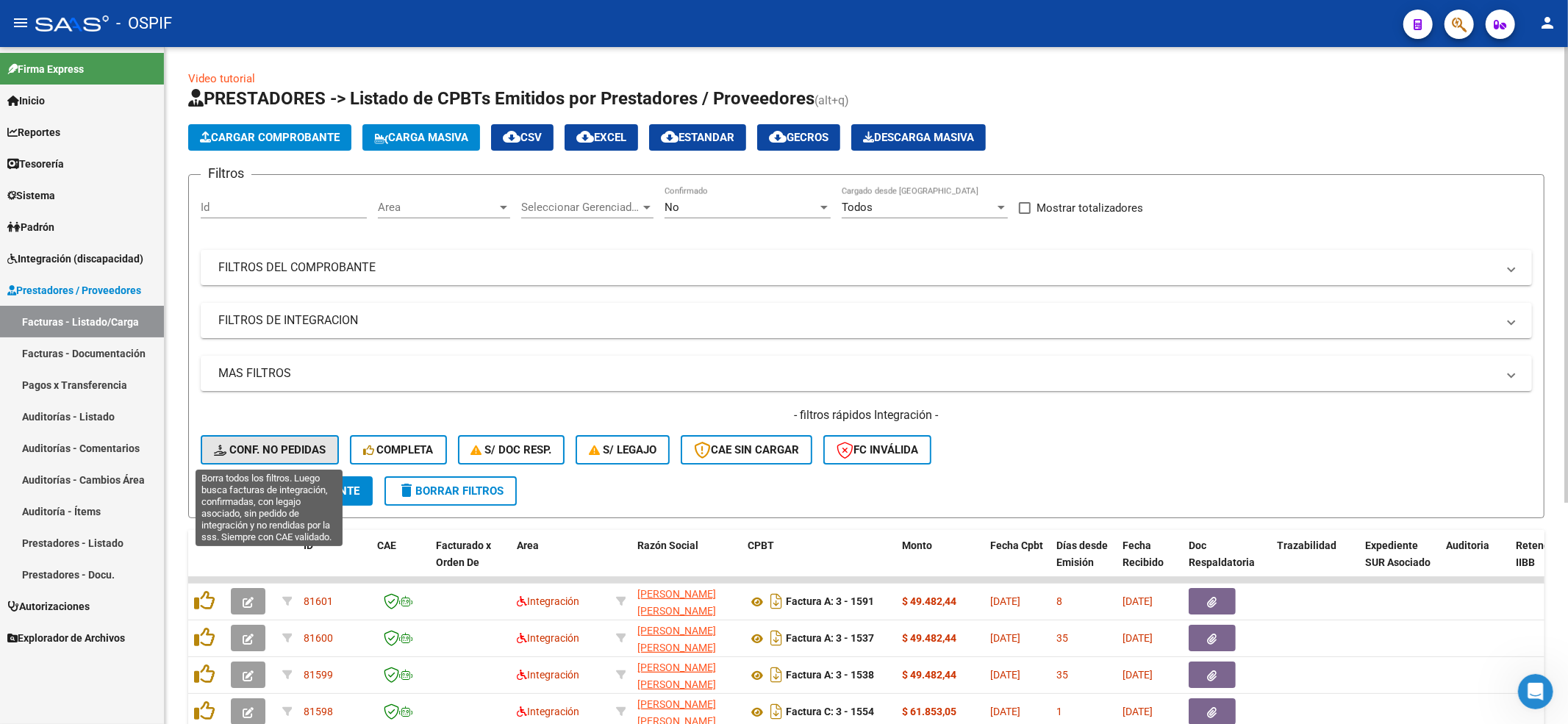
click at [303, 456] on span "Conf. no pedidas" at bounding box center [269, 450] width 112 height 13
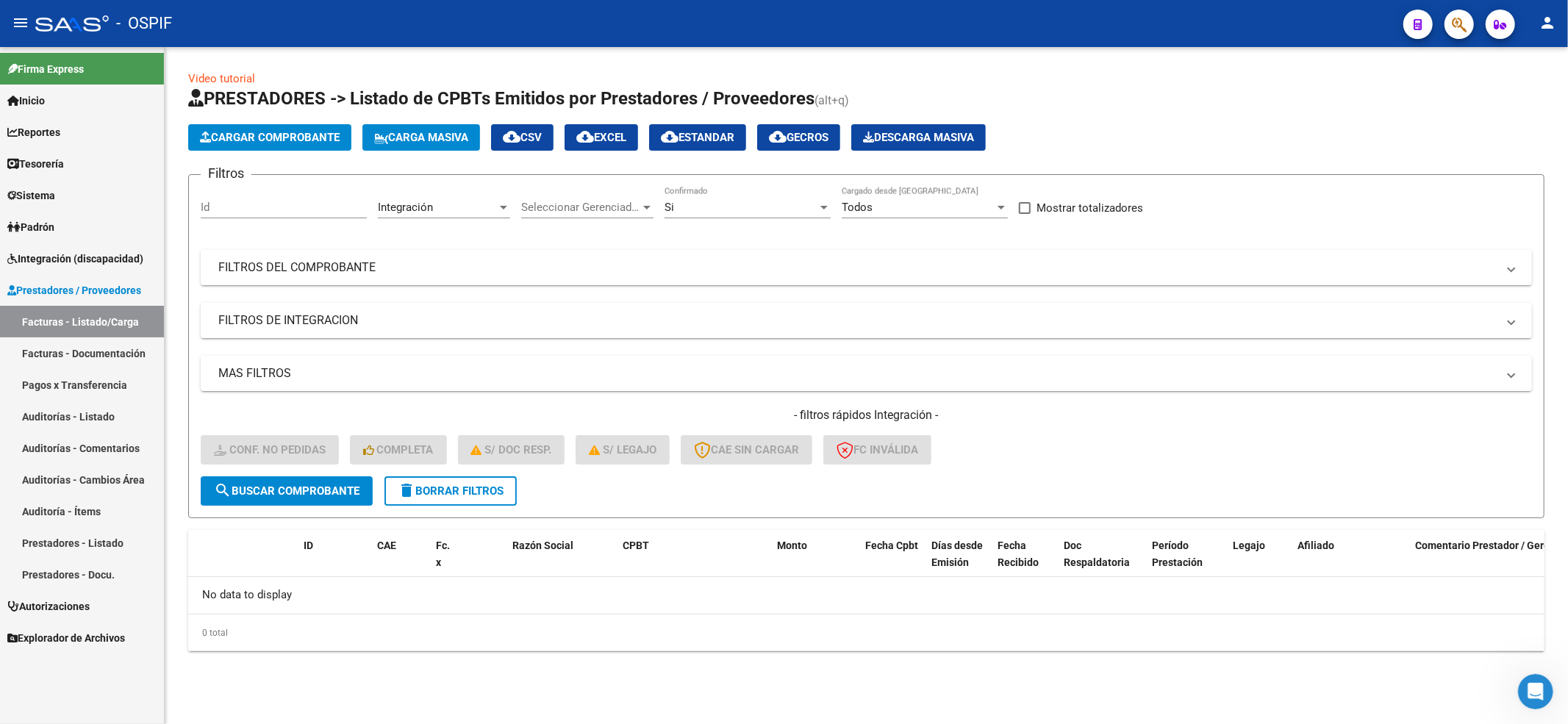
click at [503, 489] on span "delete Borrar Filtros" at bounding box center [451, 491] width 106 height 13
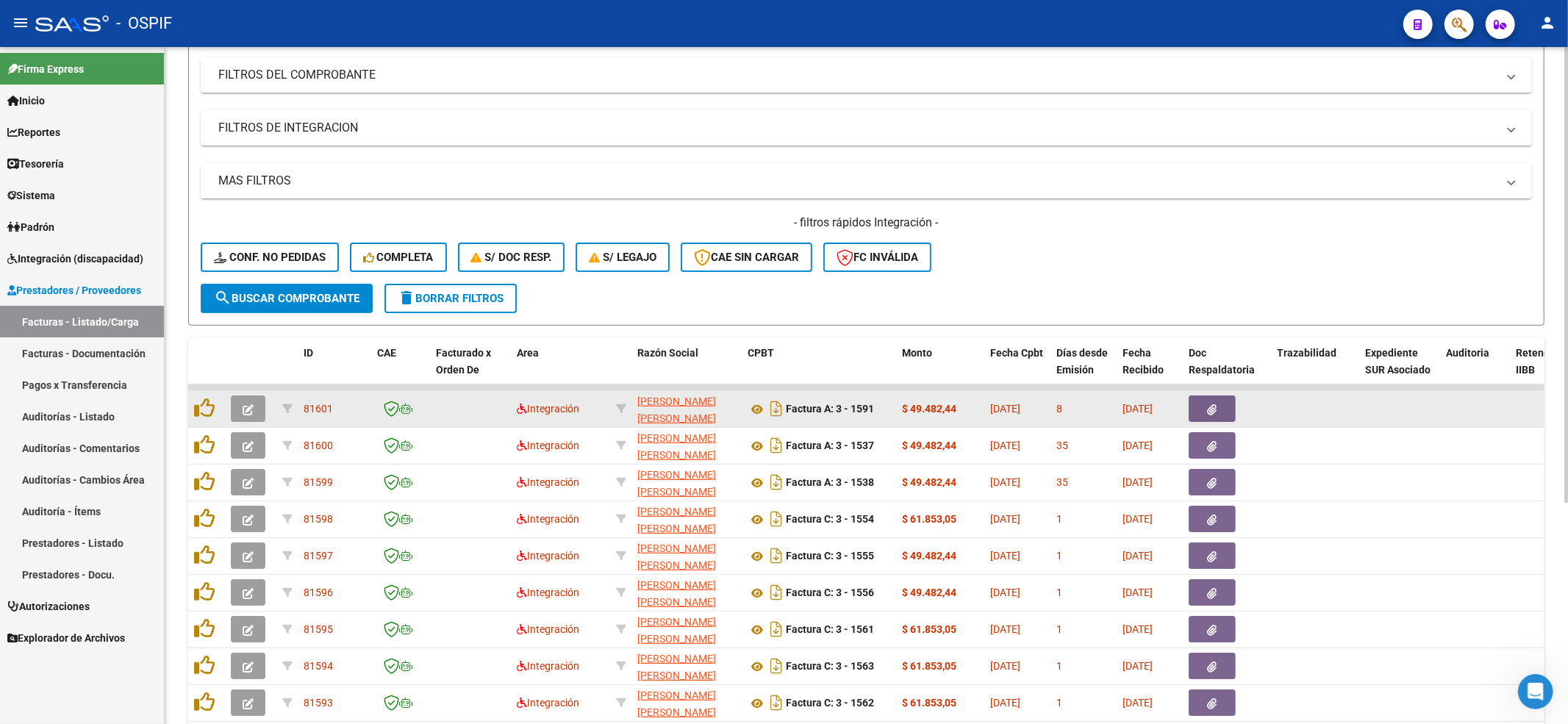
scroll to position [196, 0]
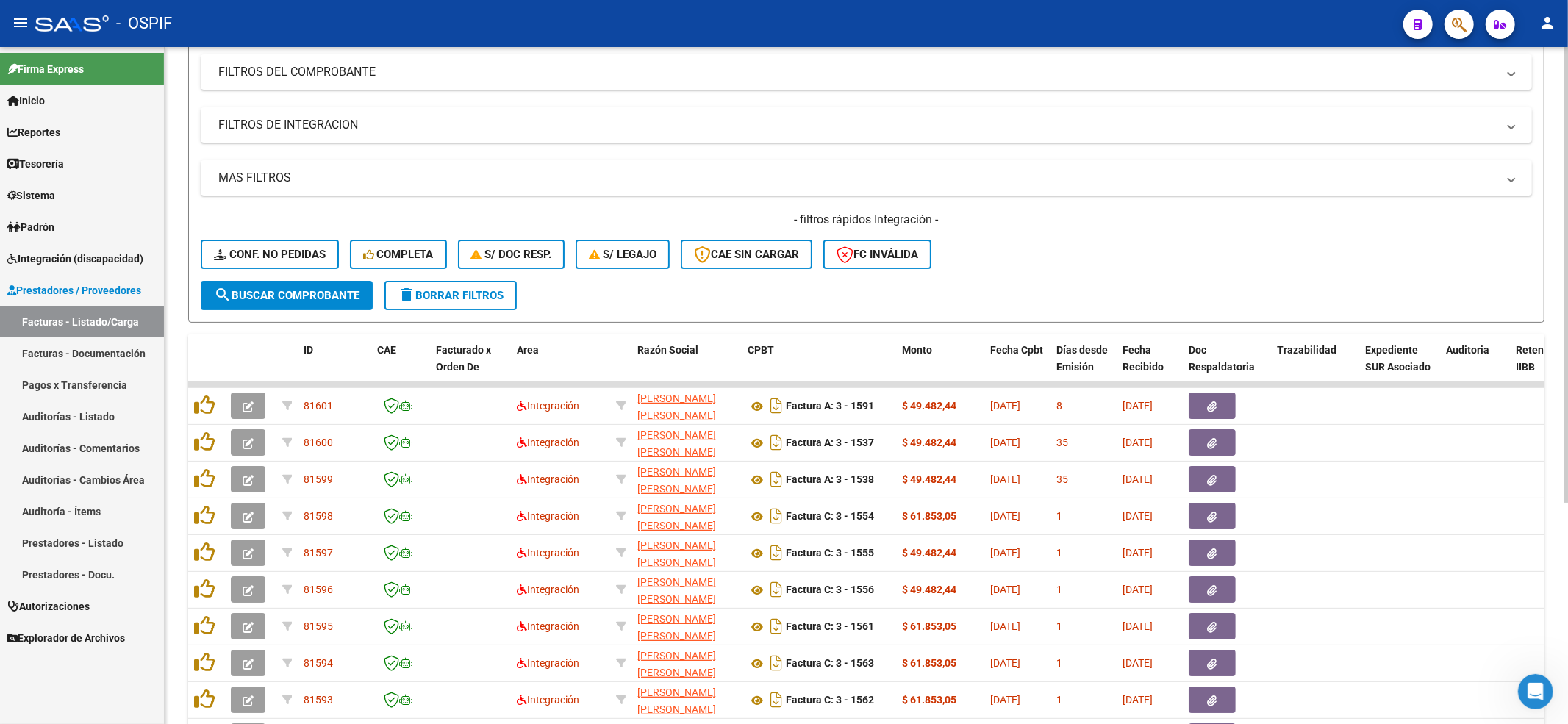
click at [448, 300] on span "delete Borrar Filtros" at bounding box center [451, 295] width 106 height 13
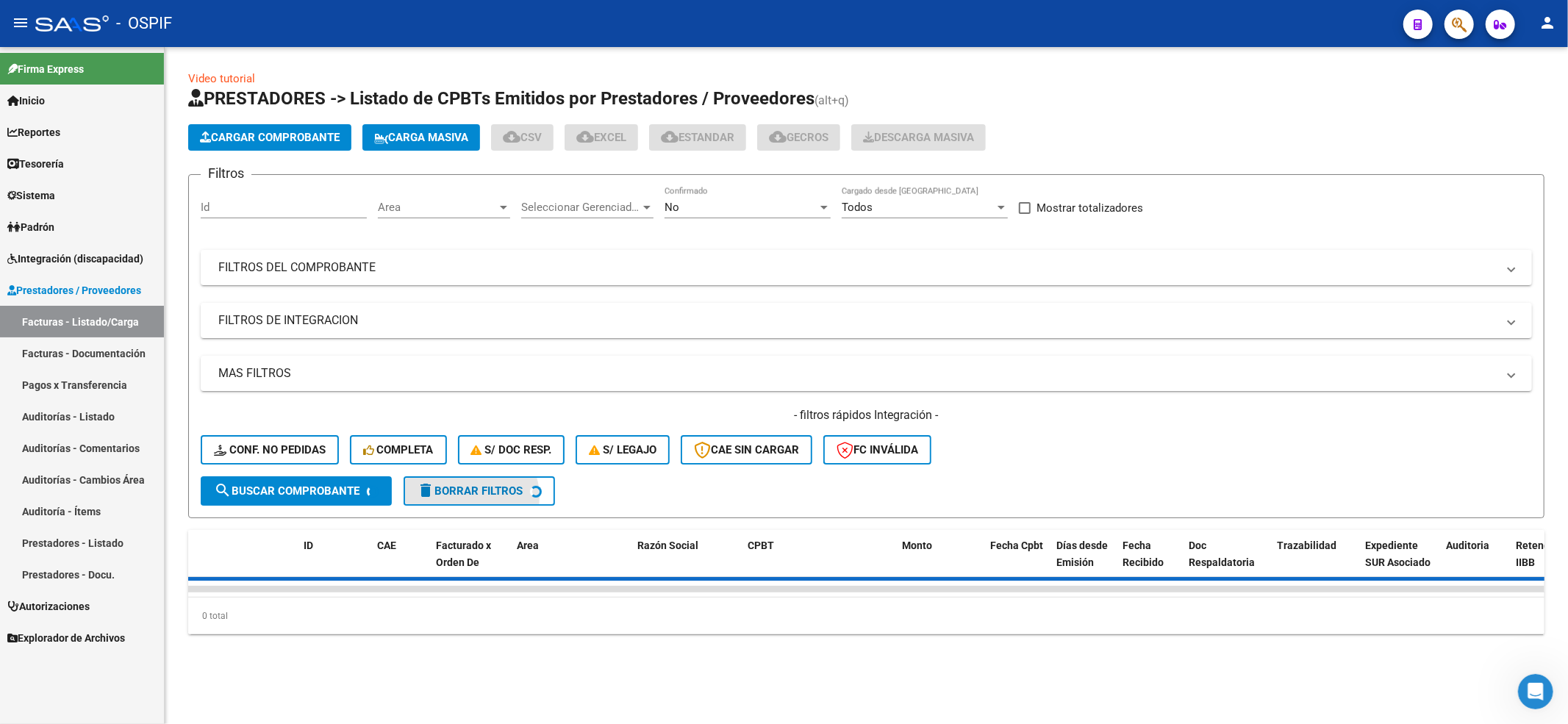
scroll to position [0, 0]
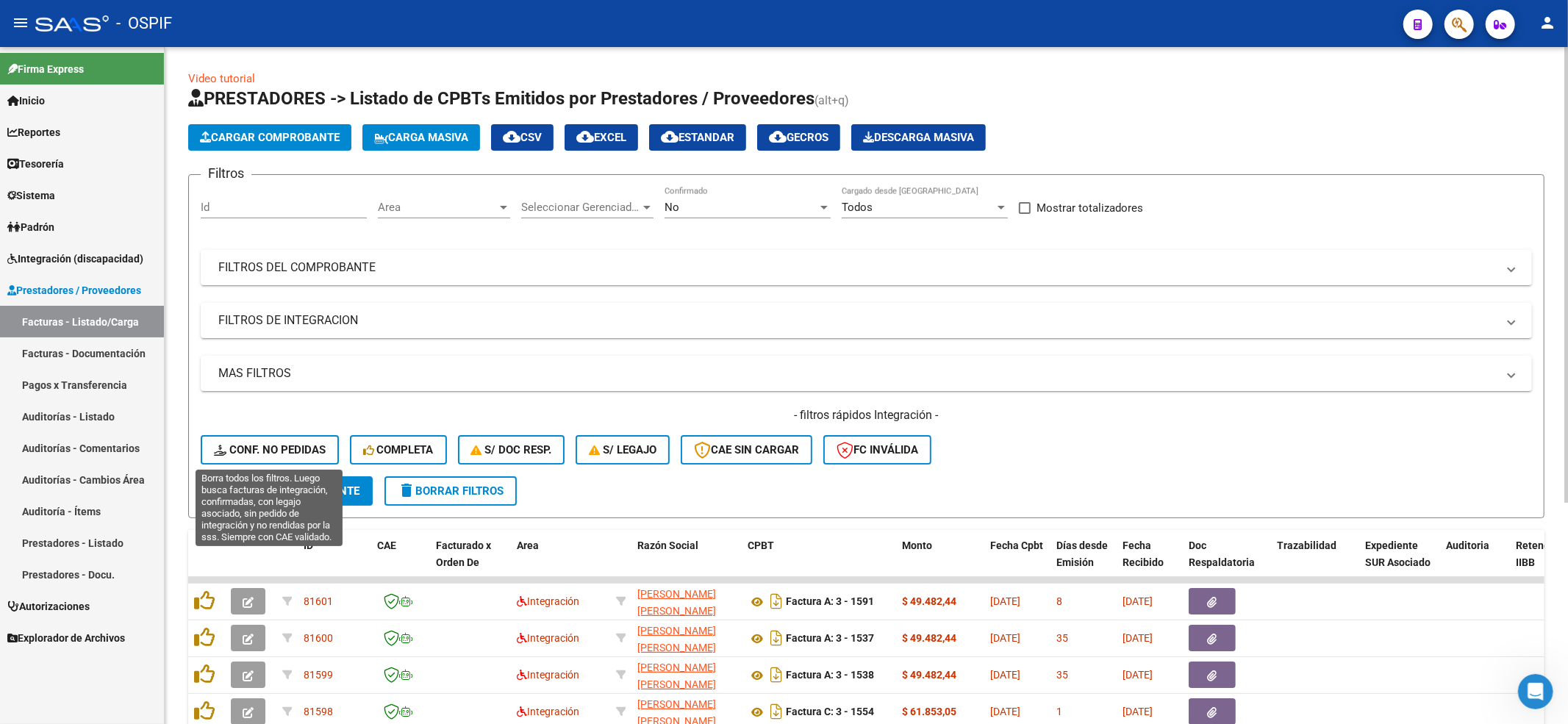
click at [275, 447] on span "Conf. no pedidas" at bounding box center [269, 450] width 112 height 13
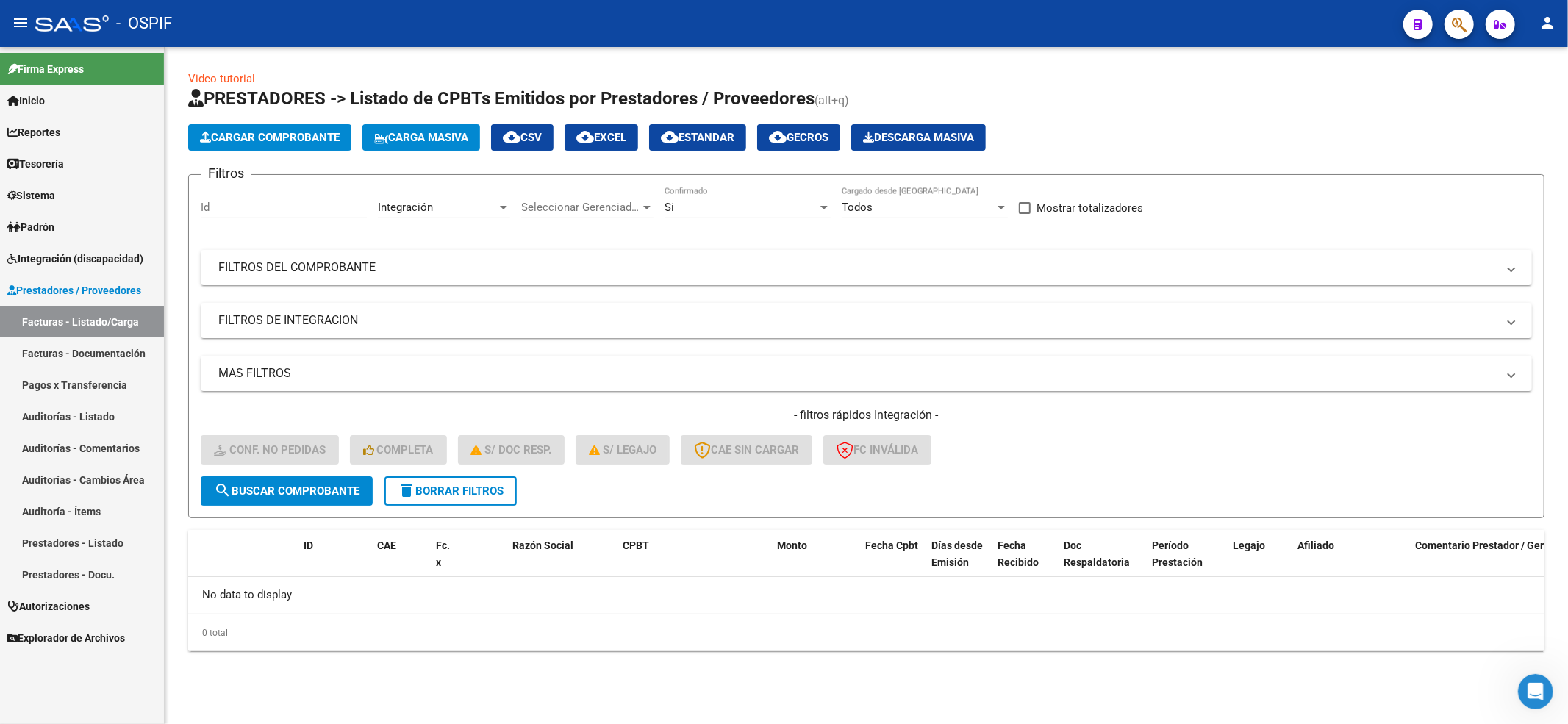
click at [415, 497] on mat-icon "delete" at bounding box center [407, 490] width 18 height 18
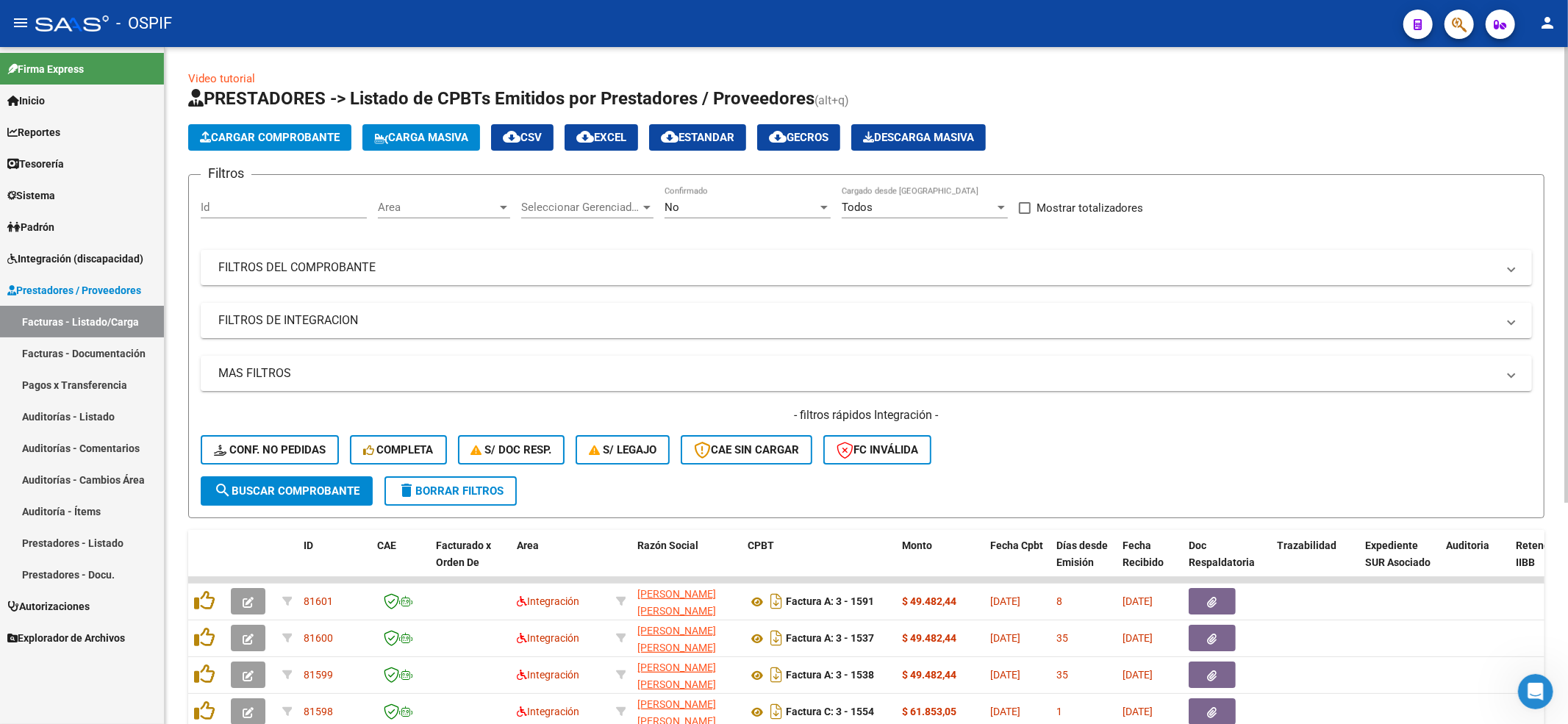
click at [303, 434] on div "- filtros rápidos Integración - Conf. no pedidas Completa S/ Doc Resp. S/ legaj…" at bounding box center [866, 441] width 1332 height 69
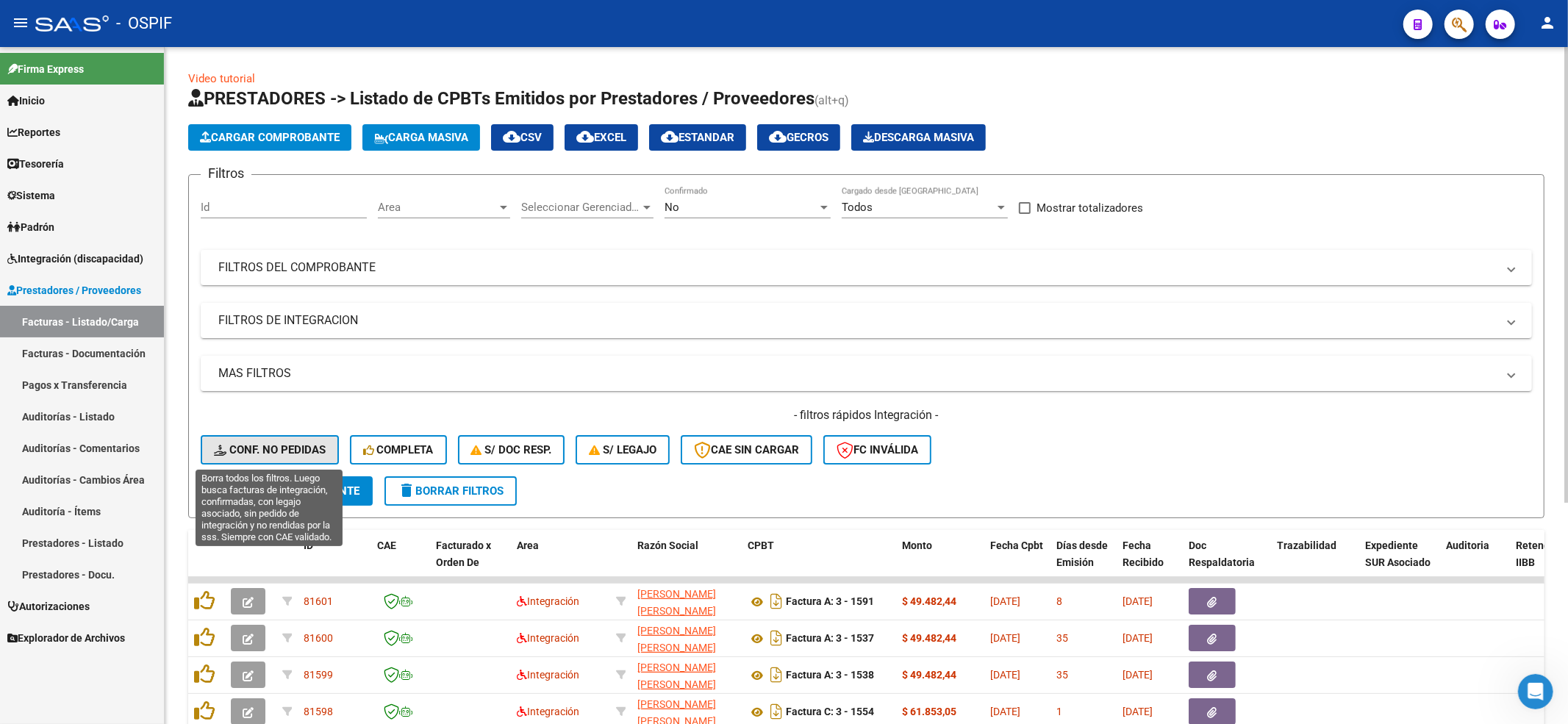
click at [303, 444] on span "Conf. no pedidas" at bounding box center [269, 450] width 112 height 13
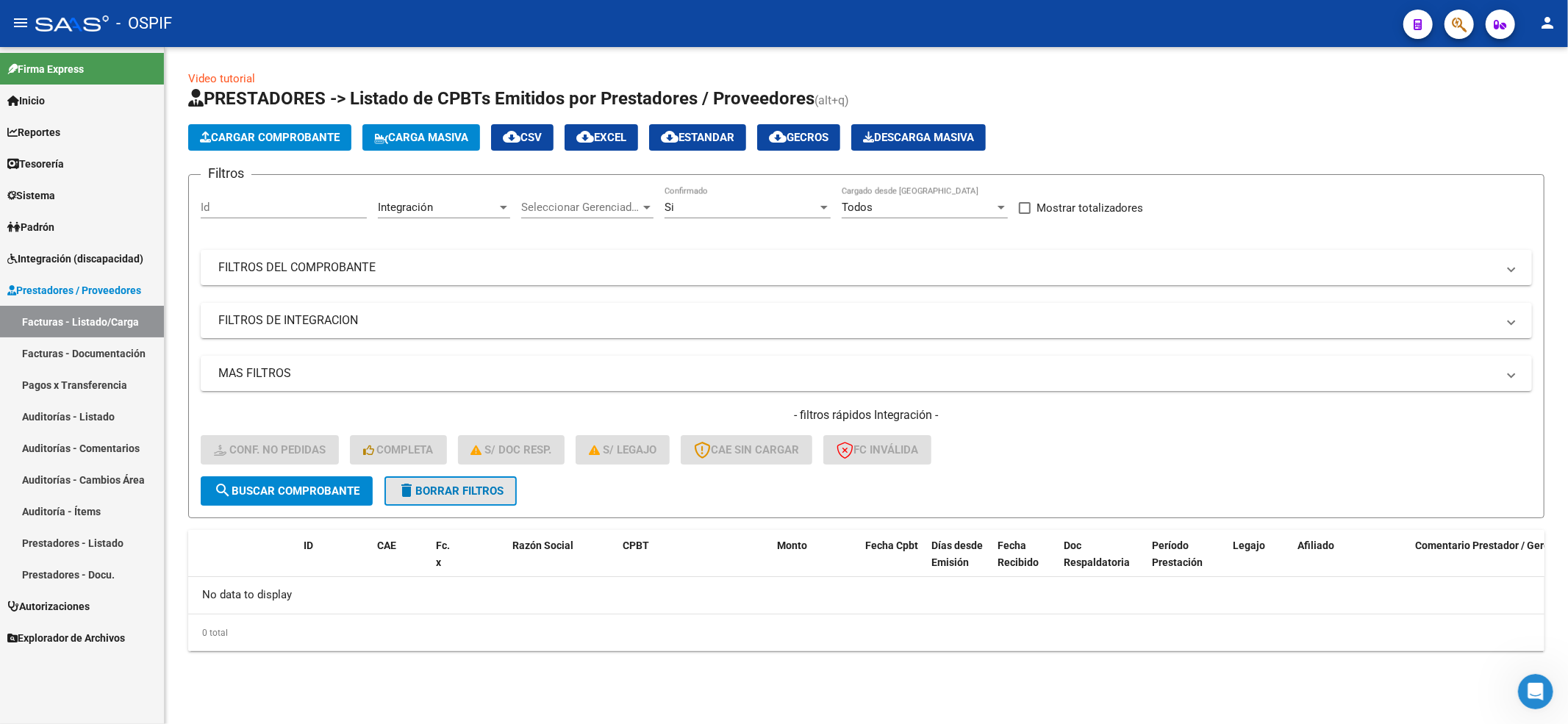
click at [484, 501] on button "delete Borrar Filtros" at bounding box center [451, 491] width 132 height 29
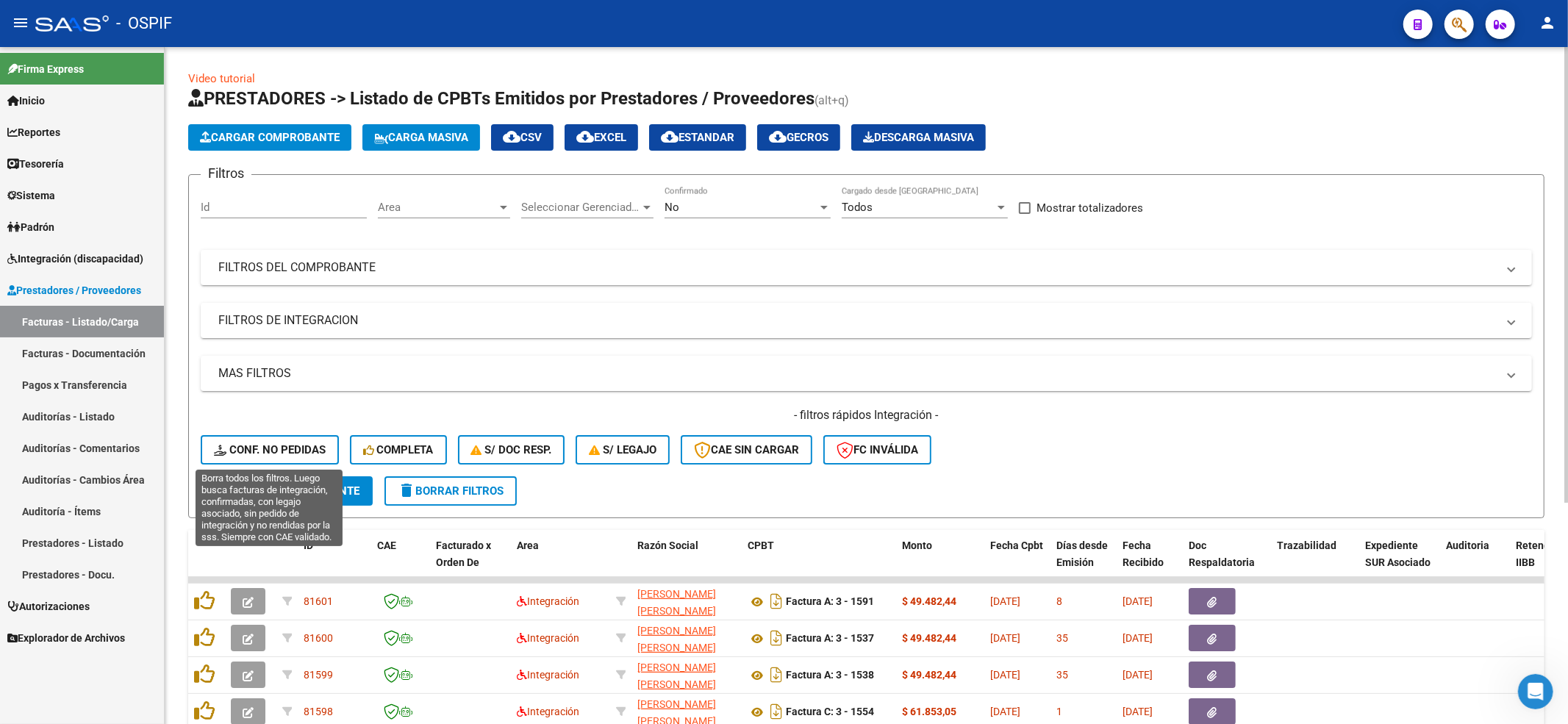
click at [278, 453] on span "Conf. no pedidas" at bounding box center [269, 450] width 112 height 13
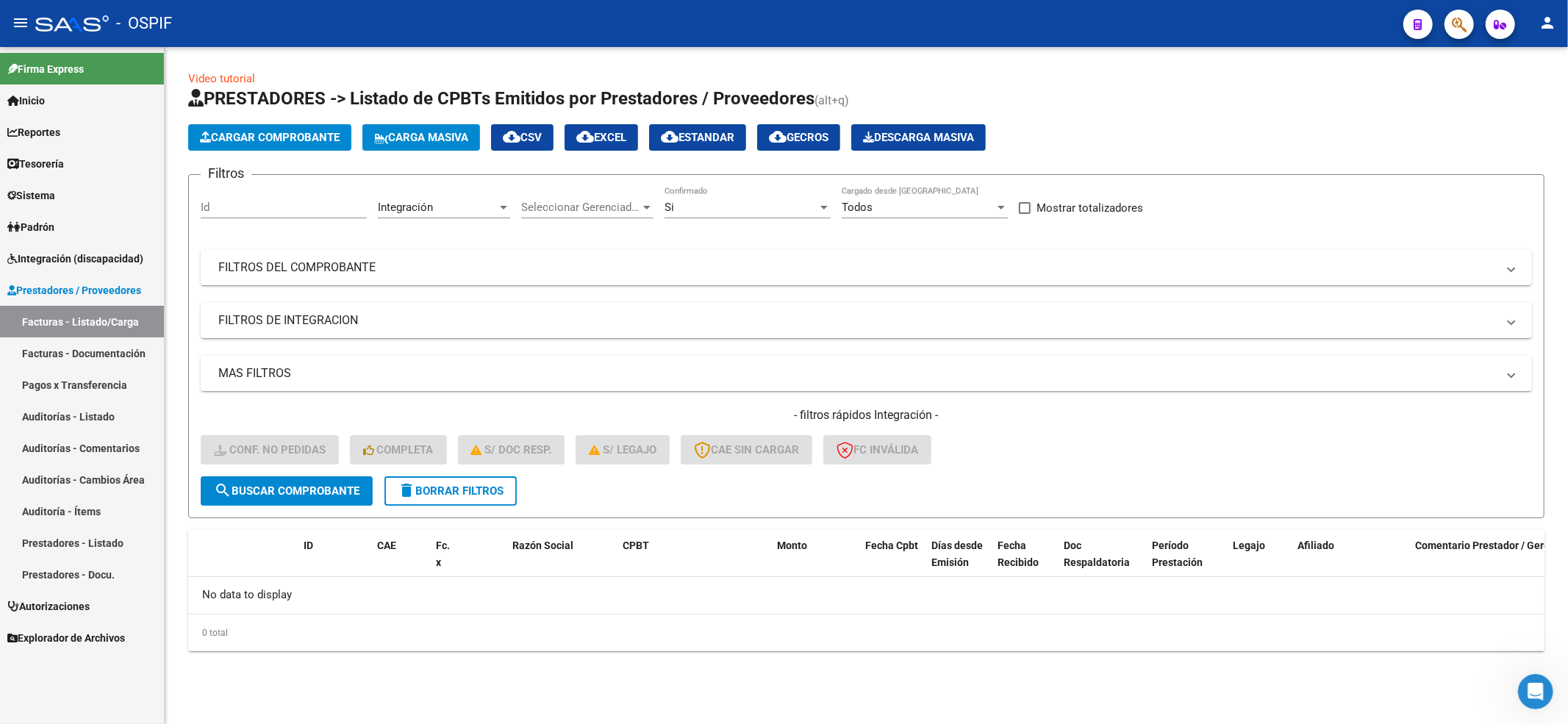
click at [84, 256] on span "Integración (discapacidad)" at bounding box center [75, 259] width 136 height 16
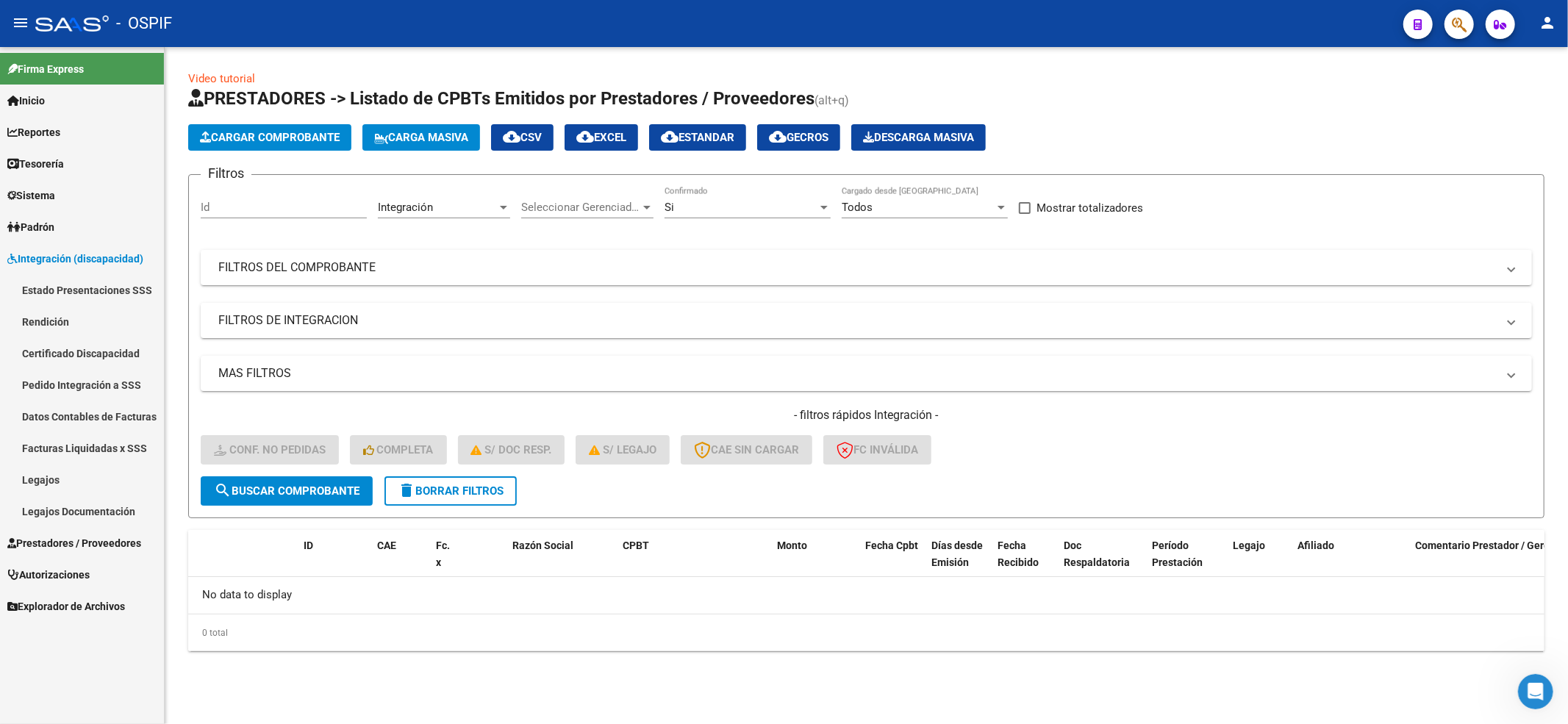
click at [88, 492] on link "Legajos" at bounding box center [82, 479] width 164 height 32
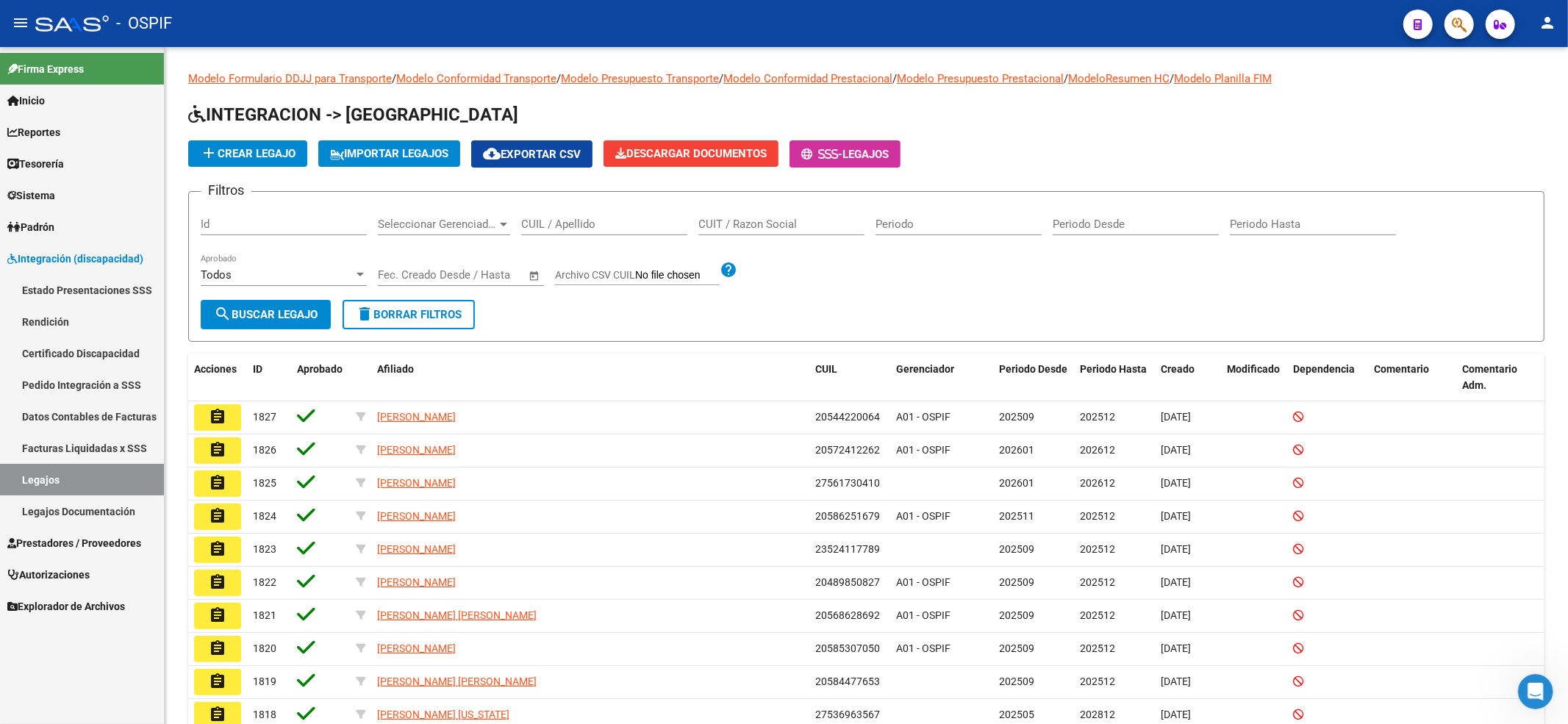
click at [592, 228] on input "CUIL / Apellido" at bounding box center [604, 224] width 166 height 13
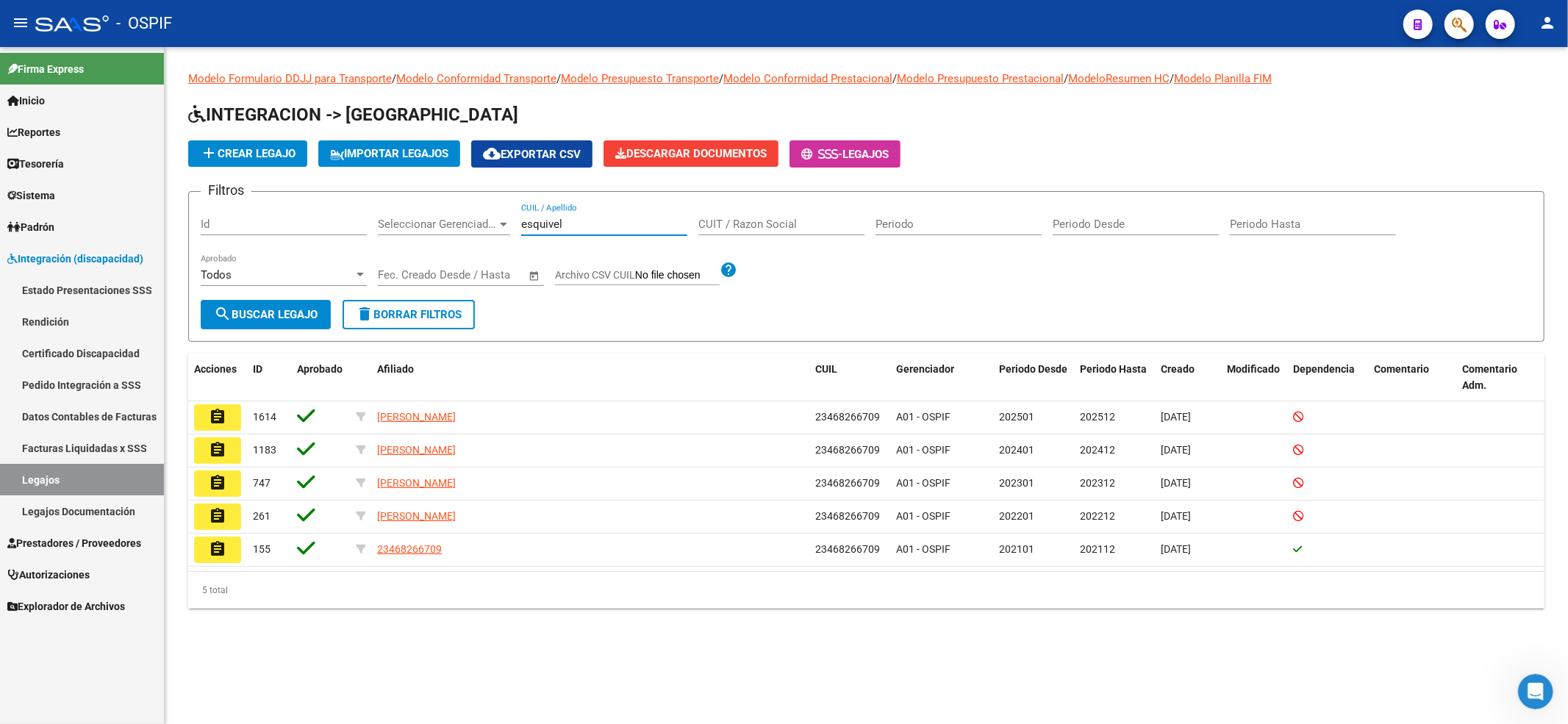
type input "esquivel"
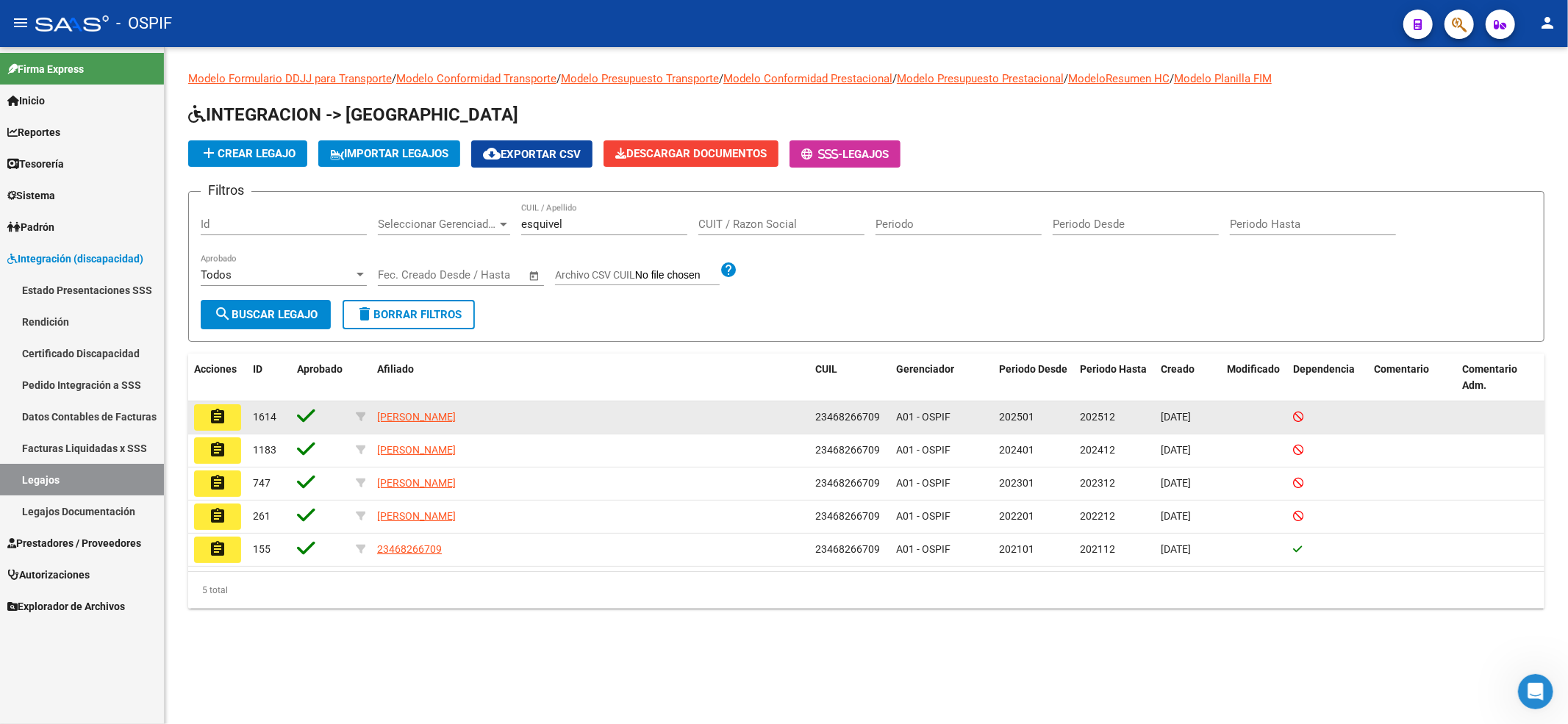
drag, startPoint x: 695, startPoint y: 436, endPoint x: 789, endPoint y: 415, distance: 96.3
click at [826, 413] on datatable-scroller "assignment 1614 [PERSON_NAME] 23468266709 A01 - OSPIF 202501 202512 [DATE] assi…" at bounding box center [866, 484] width 1357 height 166
click at [789, 417] on div "[PERSON_NAME]" at bounding box center [590, 417] width 427 height 17
drag, startPoint x: 863, startPoint y: 425, endPoint x: 880, endPoint y: 422, distance: 17.3
click at [880, 422] on div "assignment 1614 [PERSON_NAME] 23468266709 A01 - OSPIF 202501 202512 [DATE]" at bounding box center [866, 417] width 1357 height 33
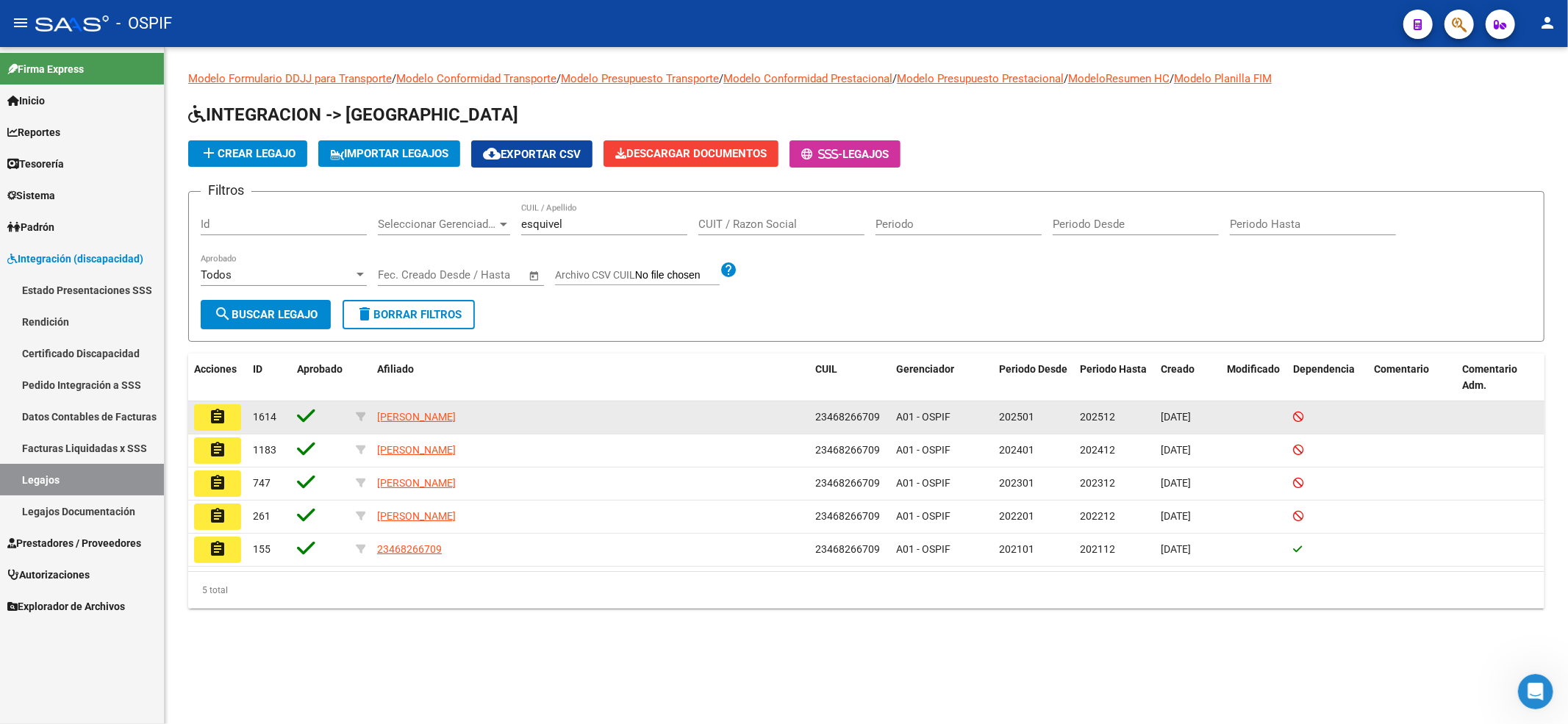
copy div "23468266709"
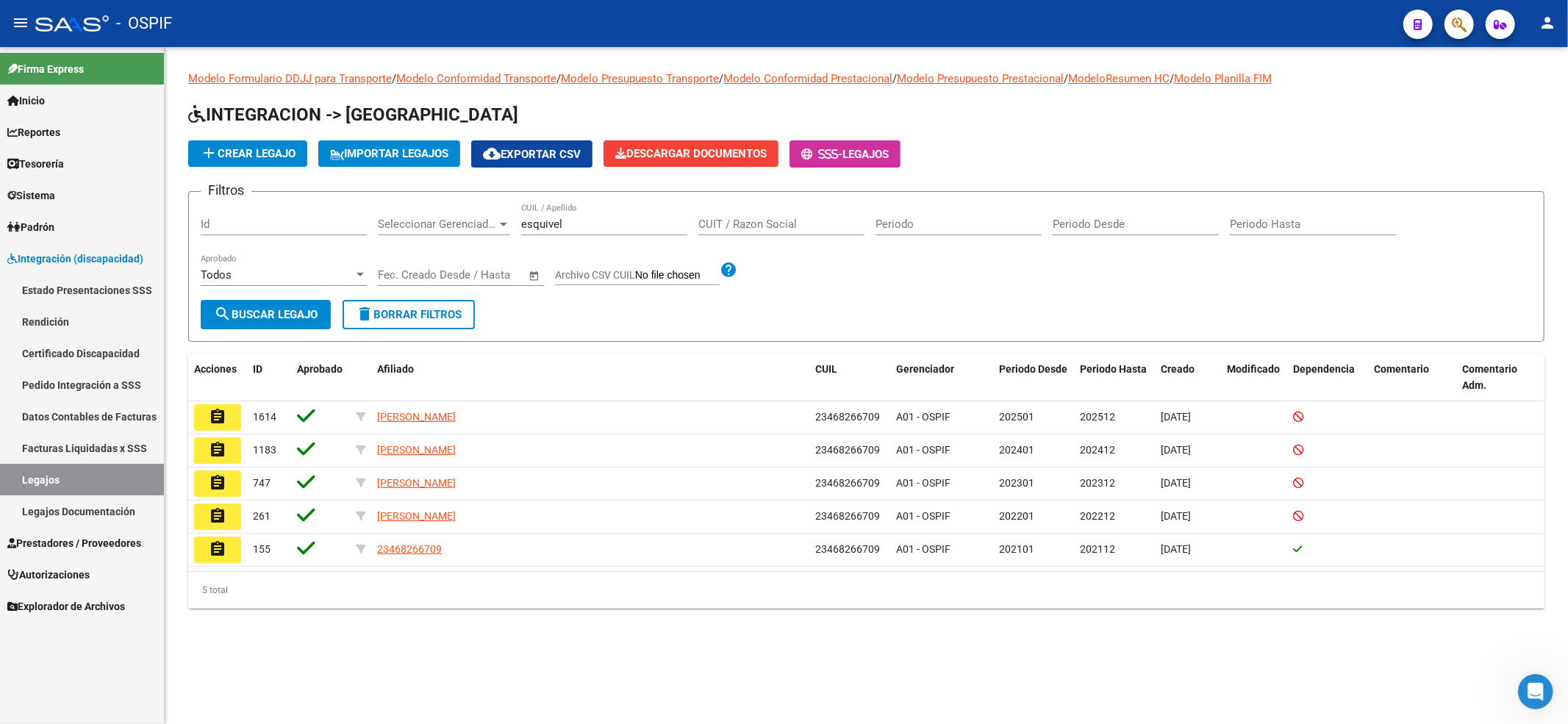
click at [36, 551] on span "Prestadores / Proveedores" at bounding box center [74, 543] width 134 height 16
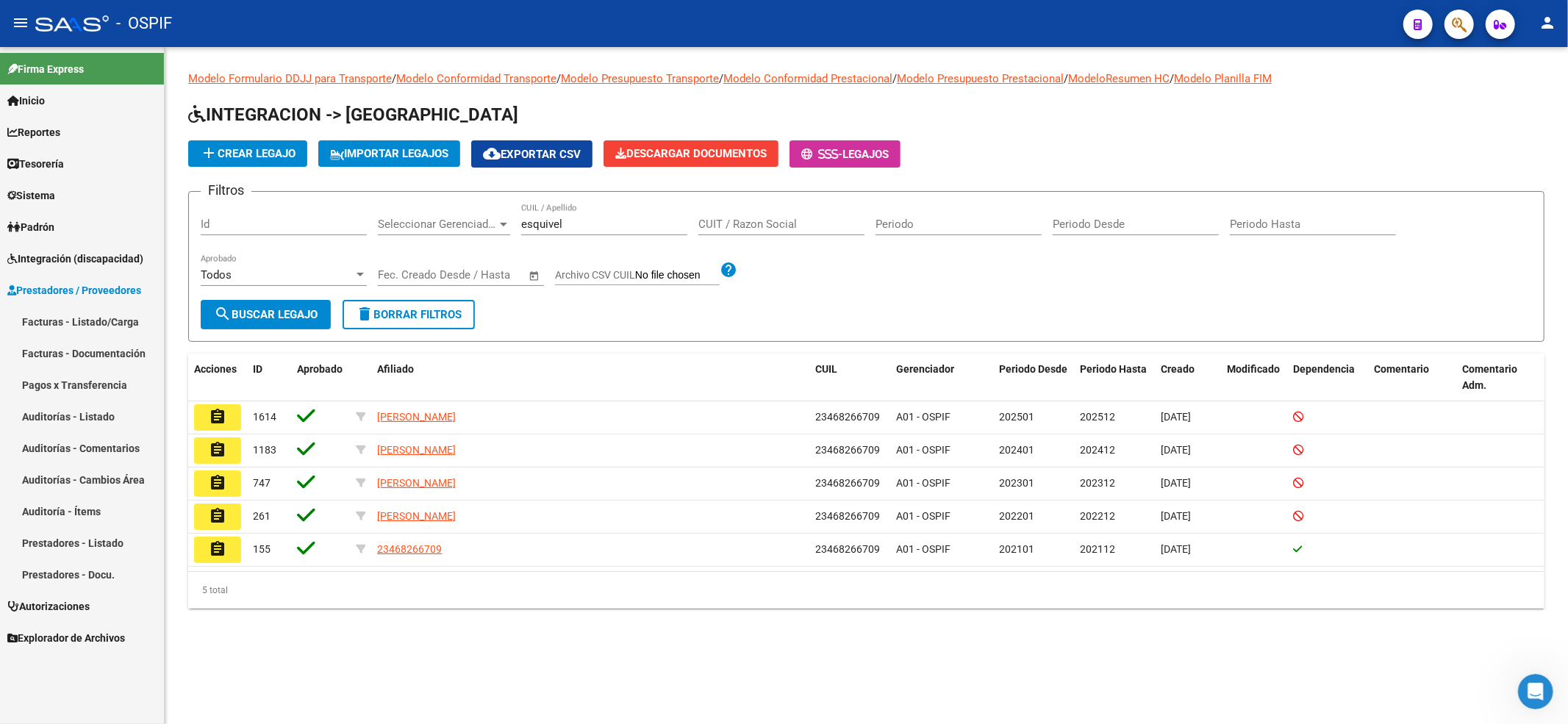
drag, startPoint x: 108, startPoint y: 328, endPoint x: 129, endPoint y: 314, distance: 25.2
click at [108, 328] on link "Facturas - Listado/Carga" at bounding box center [82, 321] width 164 height 32
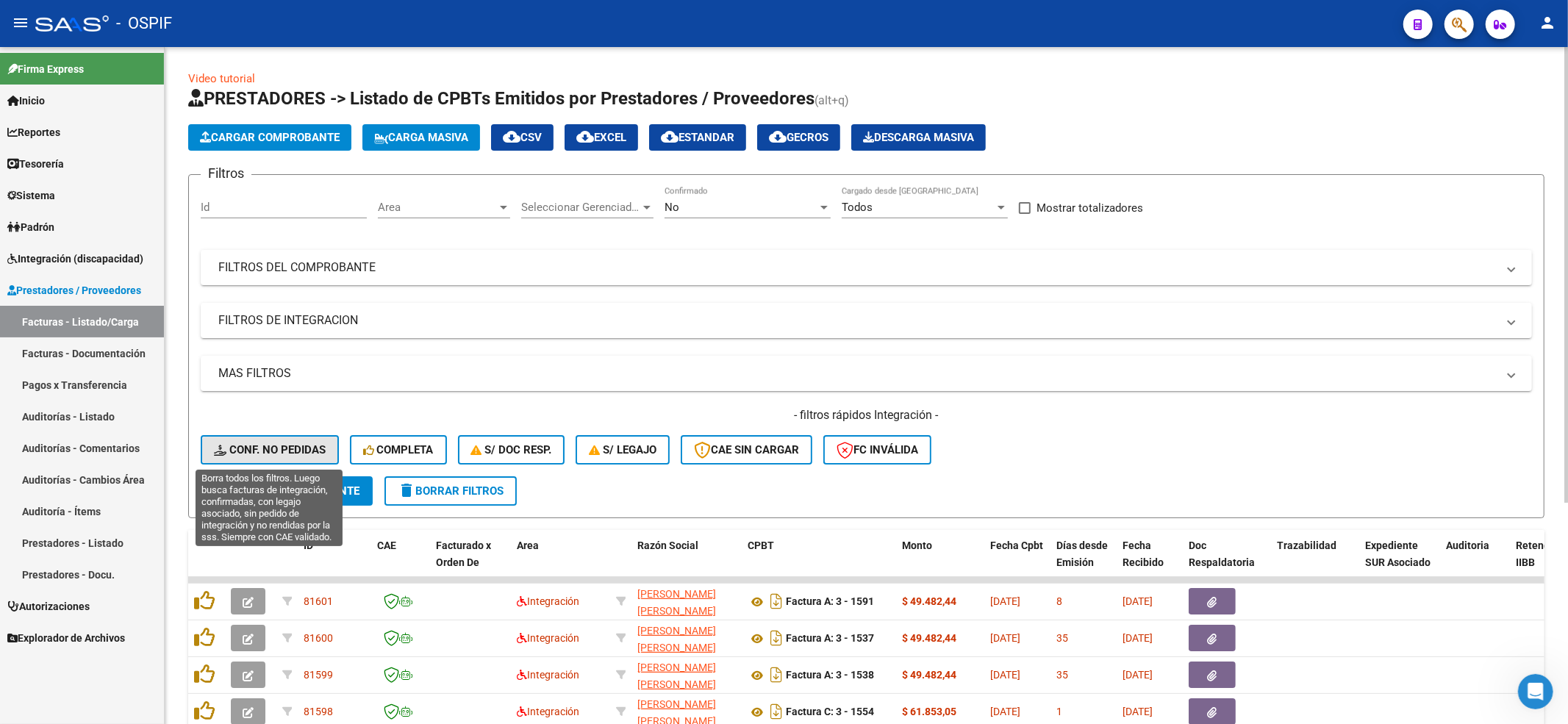
click at [314, 451] on span "Conf. no pedidas" at bounding box center [269, 450] width 112 height 13
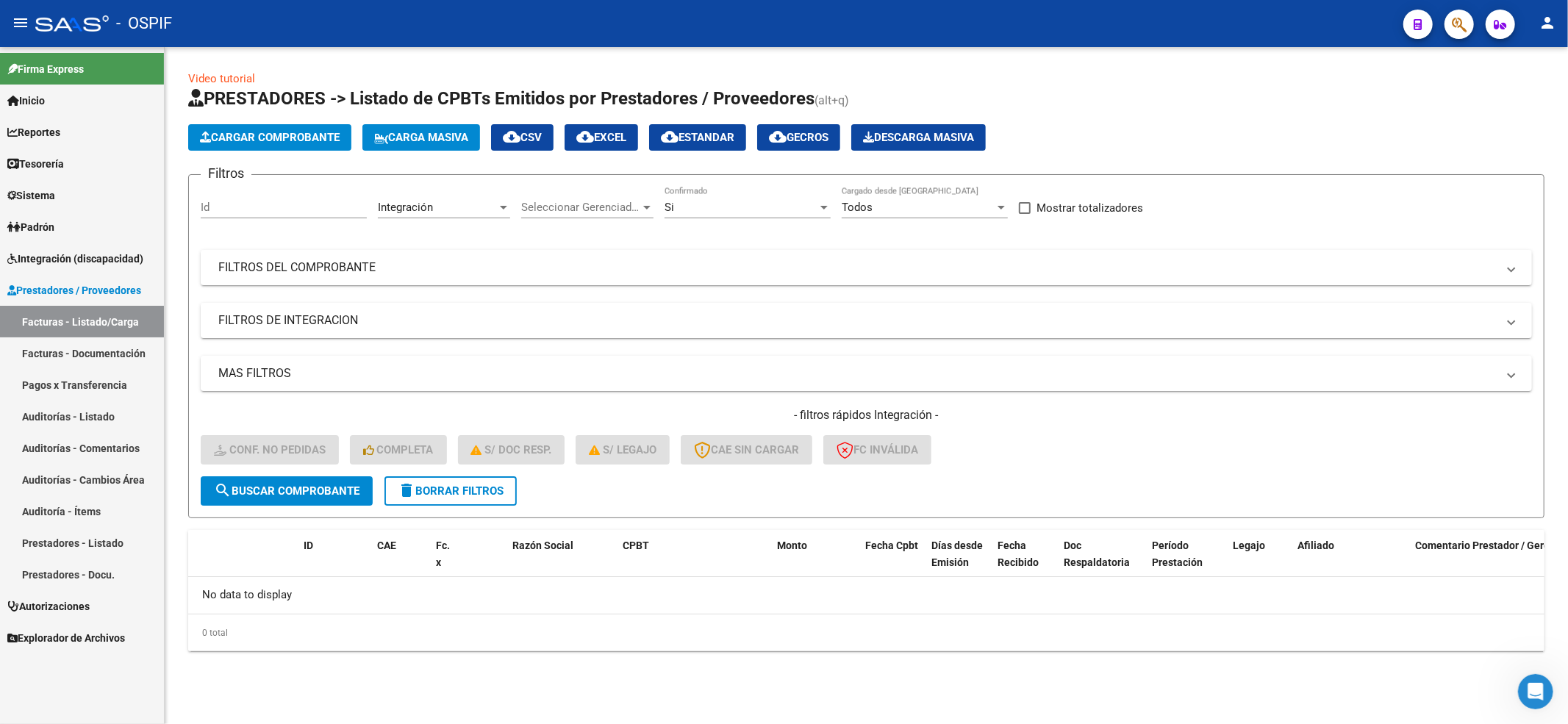
click at [486, 509] on form "Filtros Id Integración Area Seleccionar Gerenciador Seleccionar Gerenciador Si …" at bounding box center [866, 346] width 1357 height 344
click at [483, 492] on span "delete Borrar Filtros" at bounding box center [451, 491] width 106 height 13
